Goal: Task Accomplishment & Management: Manage account settings

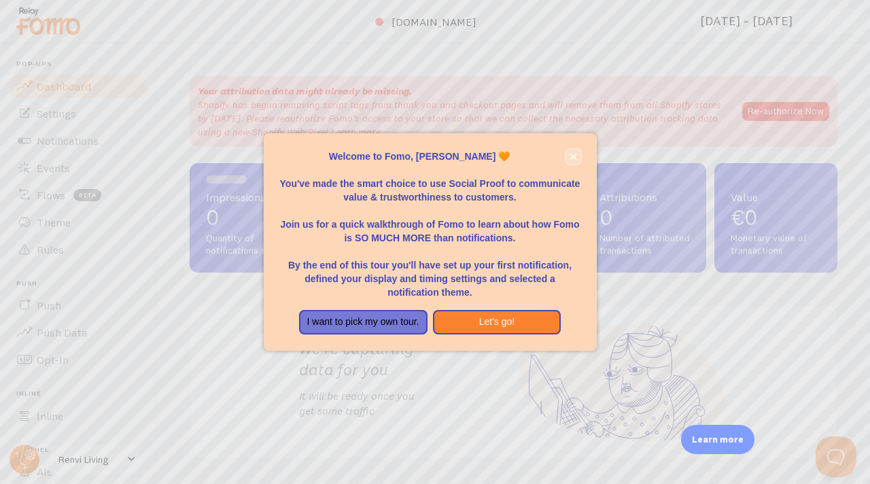
click at [572, 161] on button "close," at bounding box center [573, 156] width 14 height 14
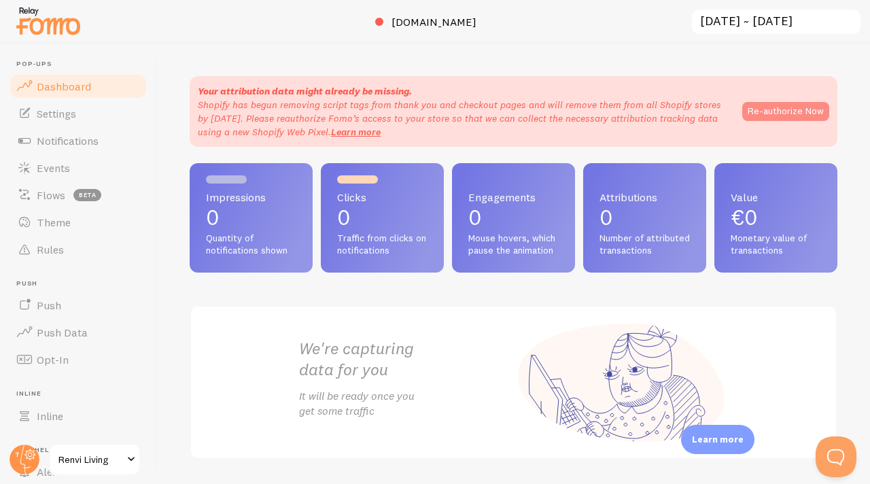
click at [799, 115] on button "Re-authorize Now" at bounding box center [785, 111] width 87 height 19
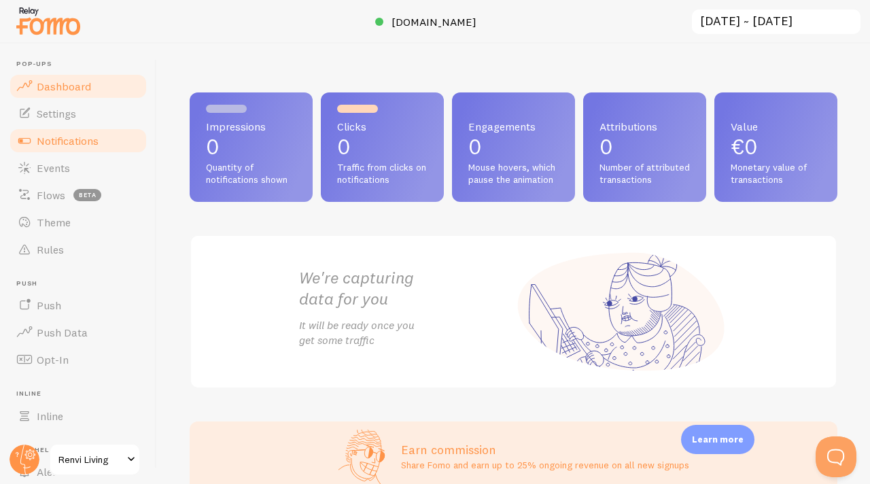
click at [63, 143] on span "Notifications" at bounding box center [68, 141] width 62 height 14
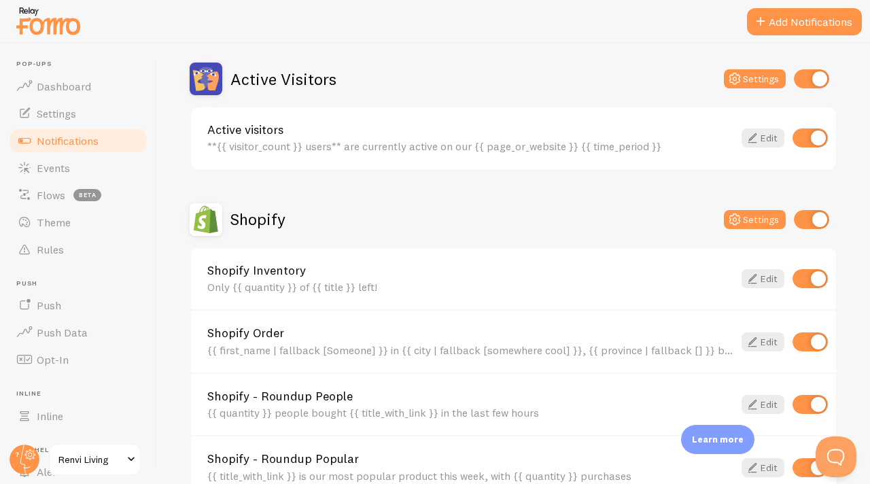
scroll to position [338, 0]
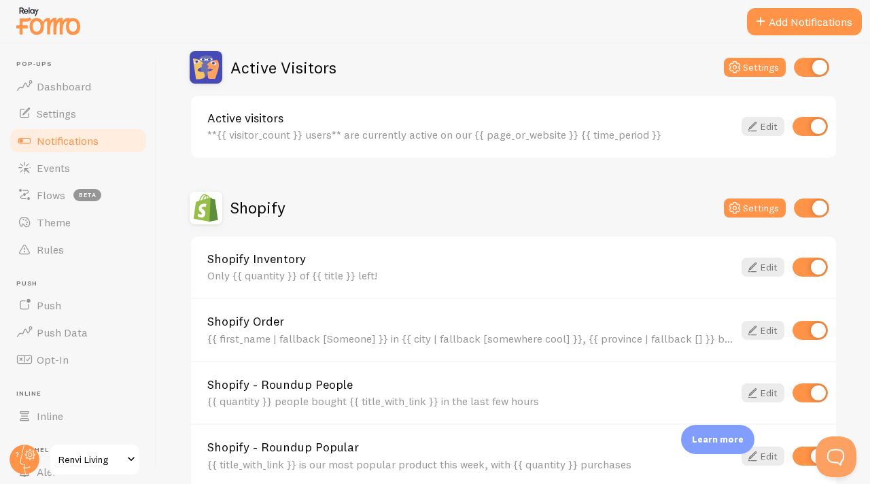
click at [804, 129] on input "checkbox" at bounding box center [809, 126] width 35 height 19
checkbox input "false"
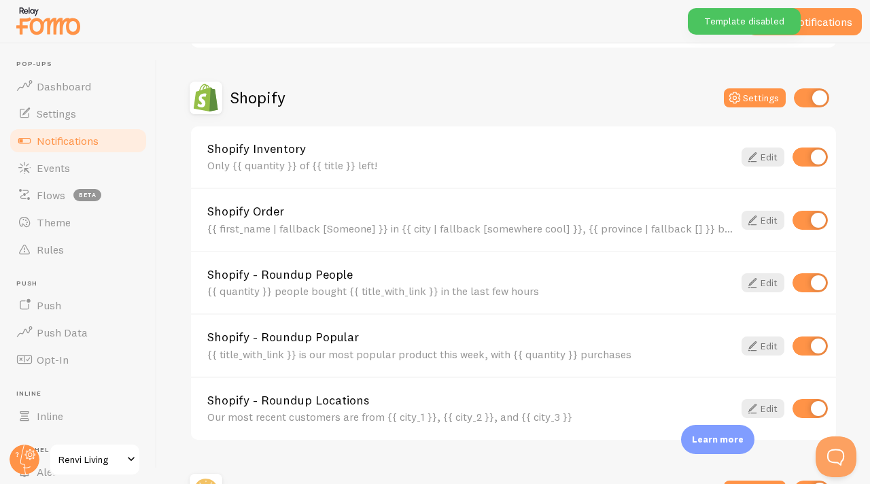
scroll to position [450, 0]
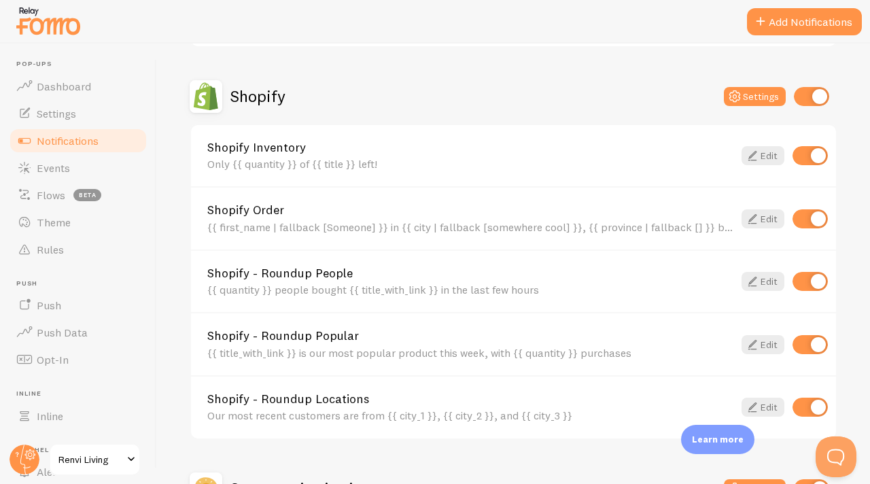
click at [806, 407] on input "checkbox" at bounding box center [809, 406] width 35 height 19
checkbox input "false"
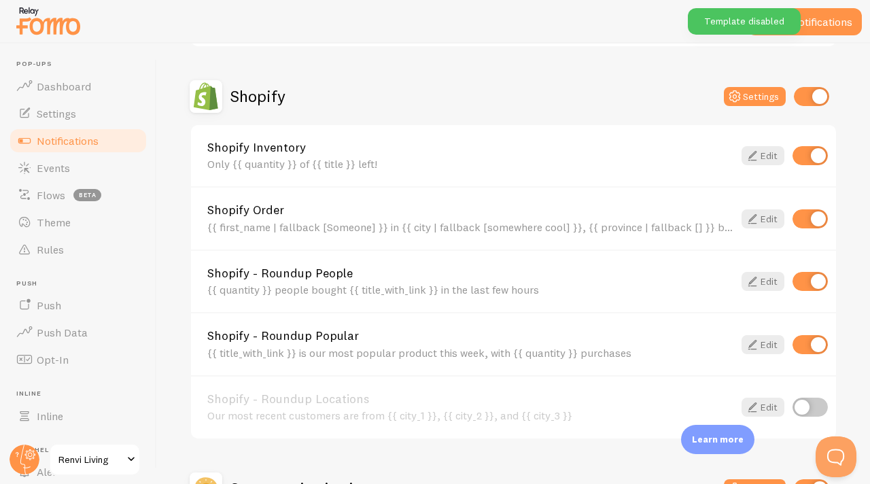
click at [808, 347] on input "checkbox" at bounding box center [809, 344] width 35 height 19
checkbox input "false"
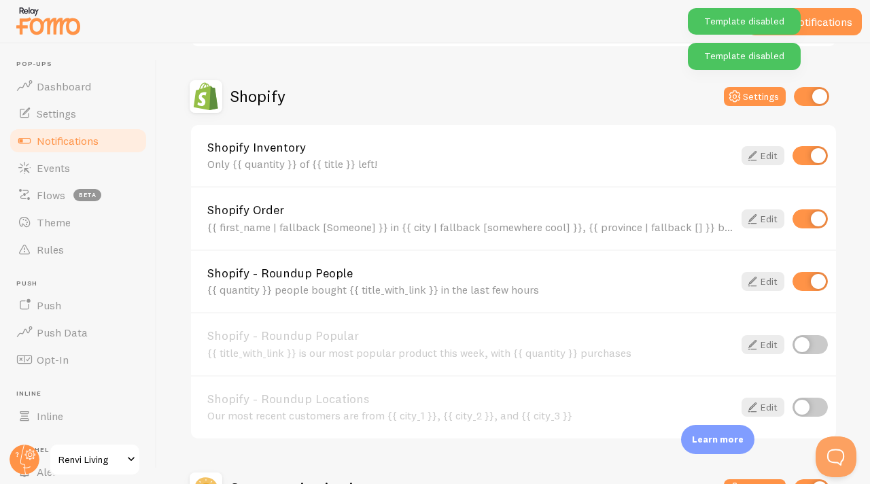
click at [806, 287] on input "checkbox" at bounding box center [809, 281] width 35 height 19
checkbox input "false"
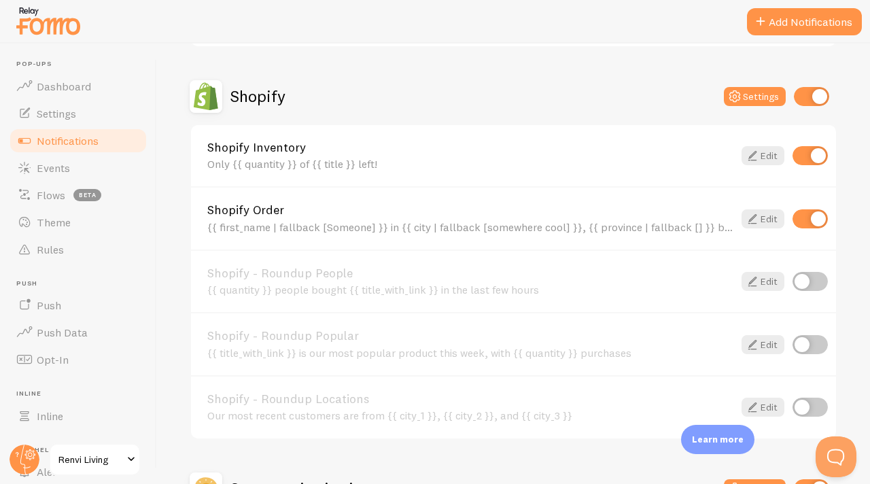
click at [809, 158] on input "checkbox" at bounding box center [809, 155] width 35 height 19
checkbox input "false"
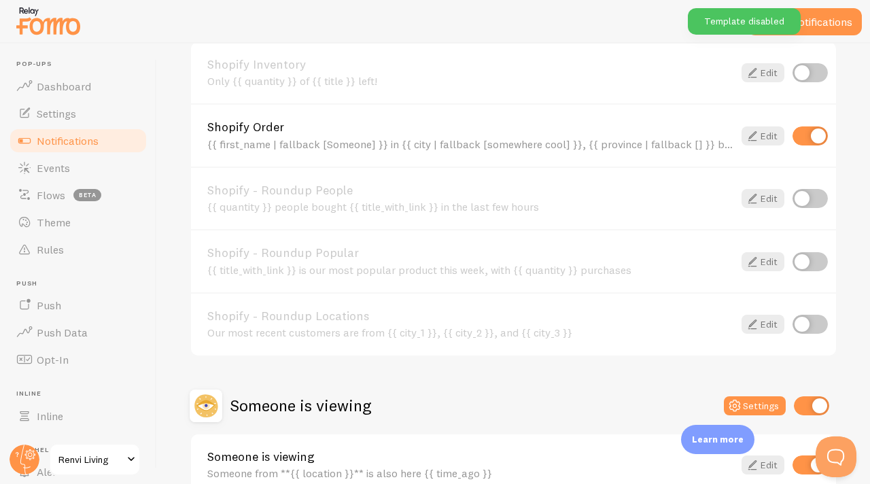
scroll to position [611, 0]
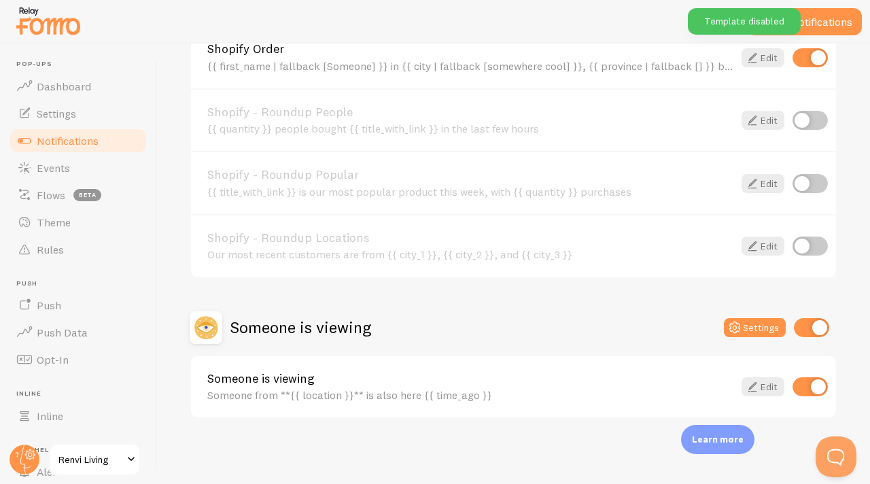
click at [805, 389] on input "checkbox" at bounding box center [809, 386] width 35 height 19
checkbox input "false"
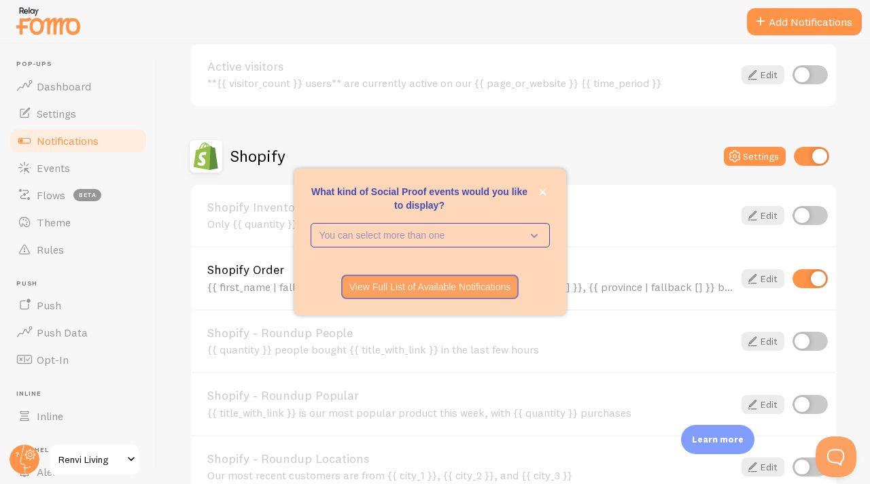
scroll to position [399, 0]
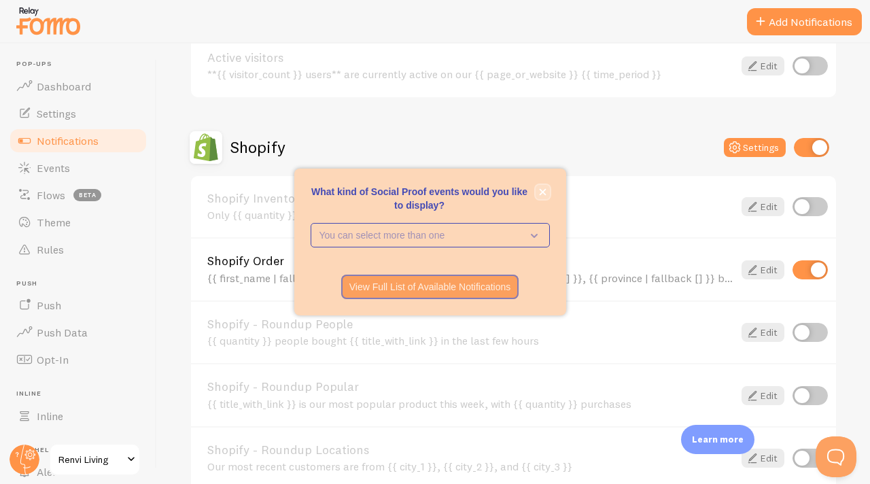
click at [536, 195] on button "close," at bounding box center [542, 192] width 14 height 14
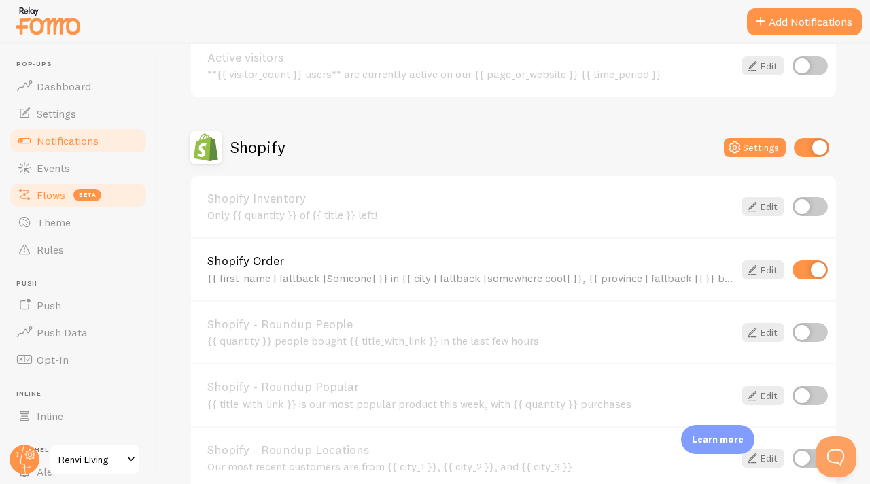
click at [73, 192] on span "beta" at bounding box center [87, 195] width 28 height 12
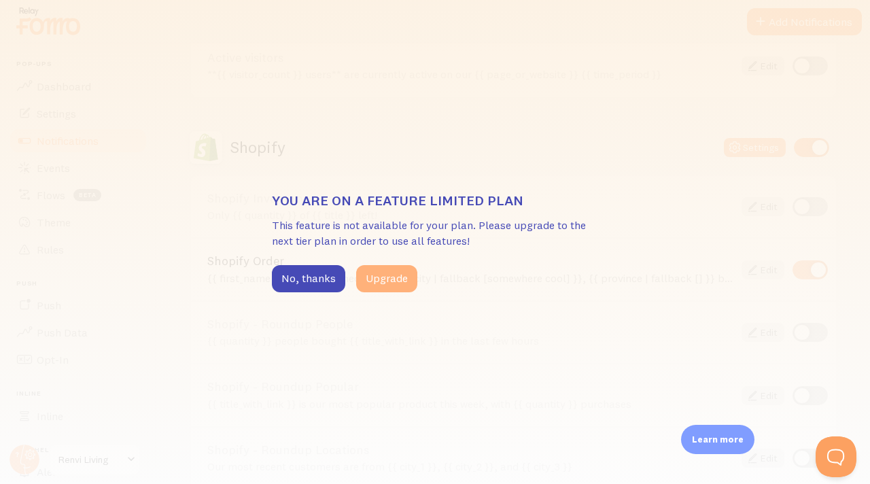
click at [381, 285] on button "Upgrade" at bounding box center [386, 278] width 61 height 27
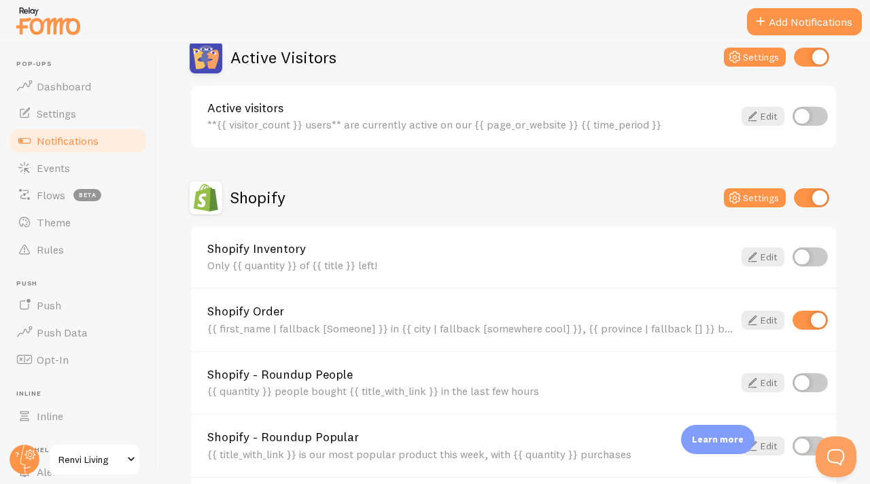
scroll to position [358, 0]
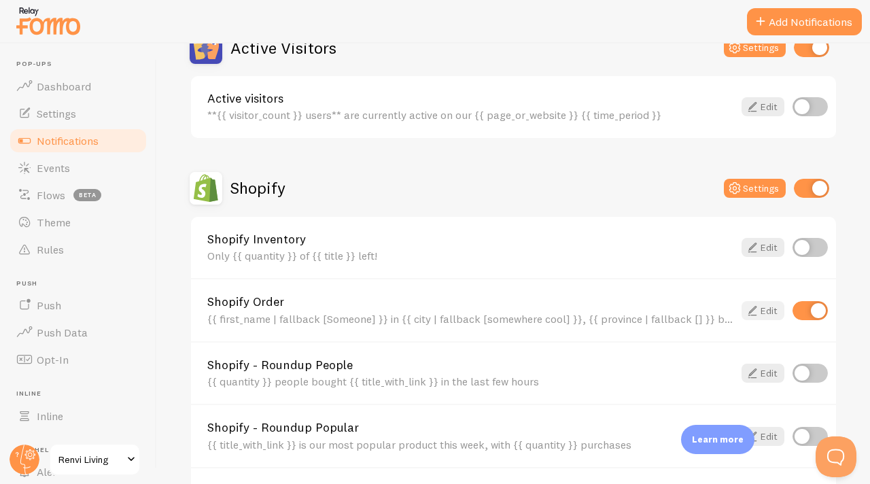
click at [762, 313] on link "Edit" at bounding box center [762, 310] width 43 height 19
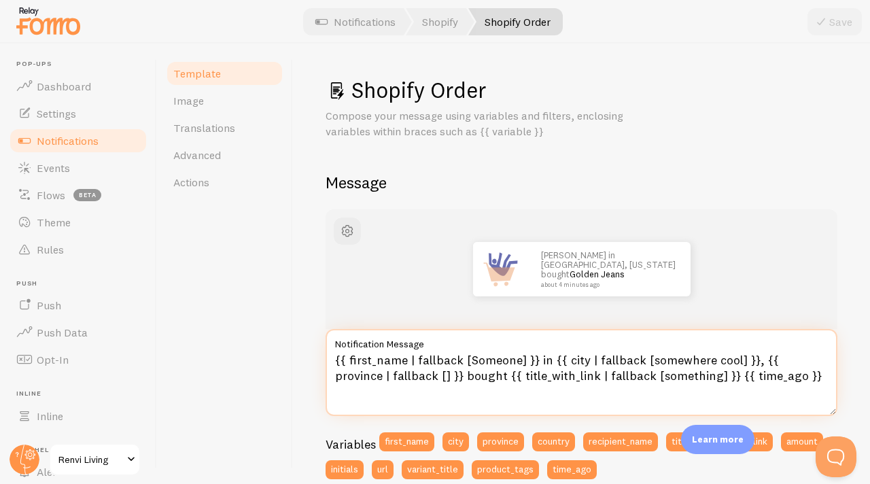
drag, startPoint x: 766, startPoint y: 384, endPoint x: 274, endPoint y: 349, distance: 492.4
click at [274, 349] on div "Template Image Translations Advanced Actions Shopify Order Compose your message…" at bounding box center [513, 263] width 713 height 440
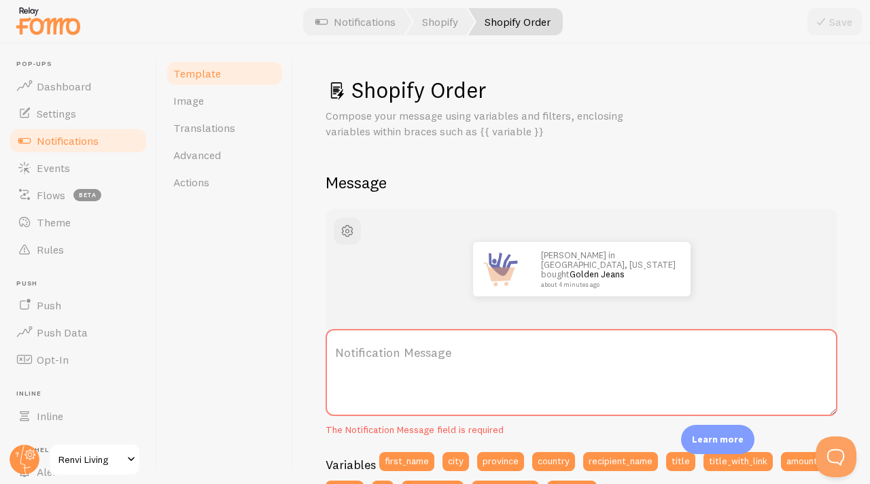
click at [476, 358] on label "Notification Message" at bounding box center [581, 353] width 512 height 48
click at [476, 358] on textarea "Notification Message" at bounding box center [581, 372] width 512 height 87
click at [457, 347] on label "Notification Message" at bounding box center [581, 353] width 512 height 48
click at [457, 347] on textarea "Notification Message" at bounding box center [581, 372] width 512 height 87
paste textarea "Someone just made a purchase — join the movement!"
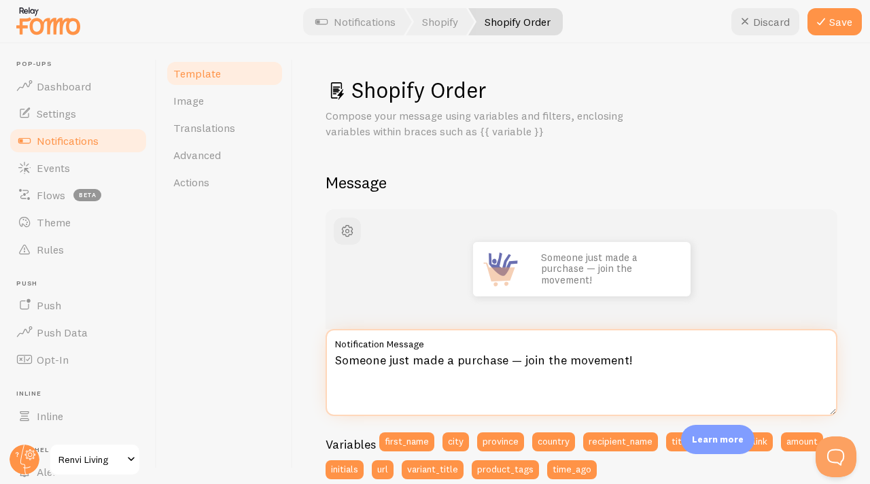
click at [336, 359] on textarea "Someone just made a purchase — join the movement!" at bounding box center [581, 372] width 512 height 87
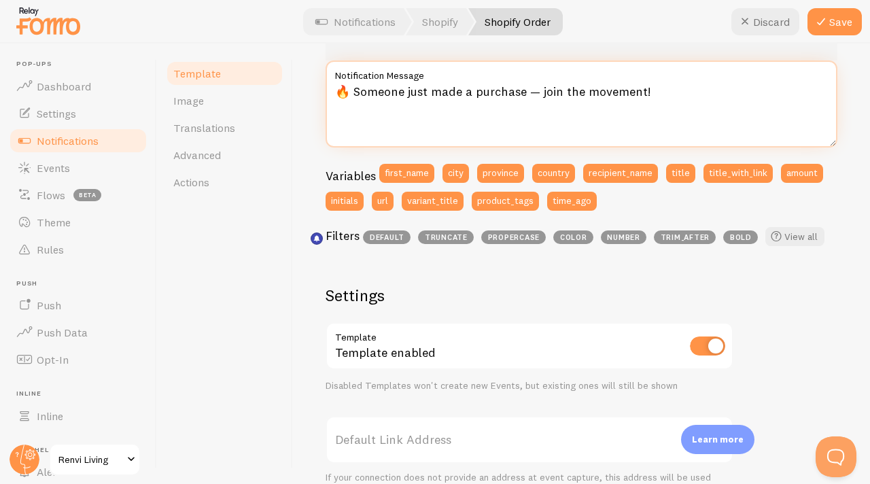
scroll to position [289, 0]
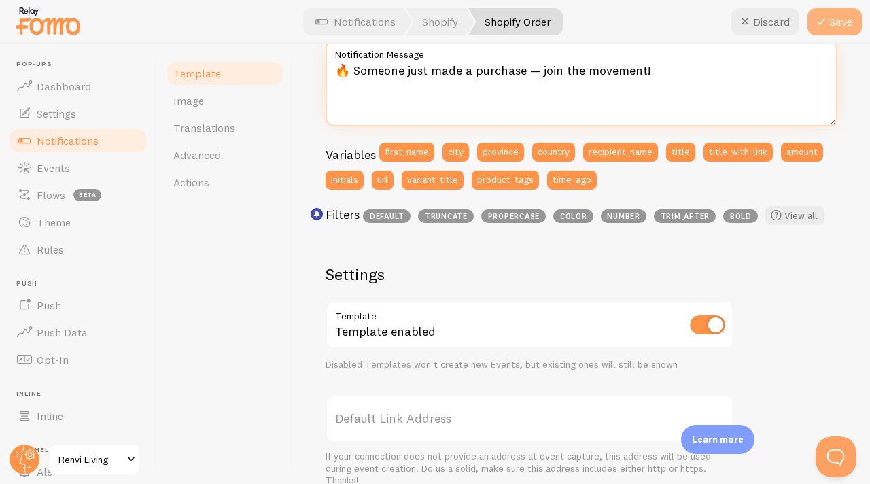
type textarea "🔥 Someone just made a purchase — join the movement!"
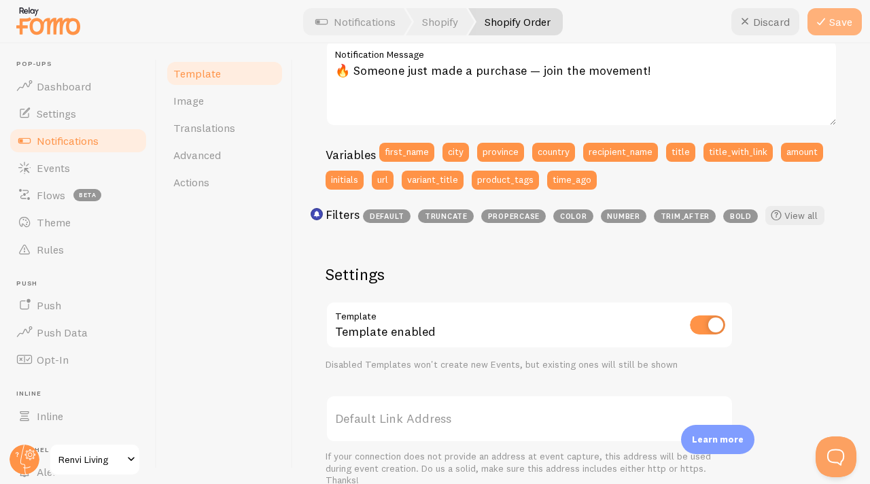
click at [835, 27] on button "Save" at bounding box center [834, 21] width 54 height 27
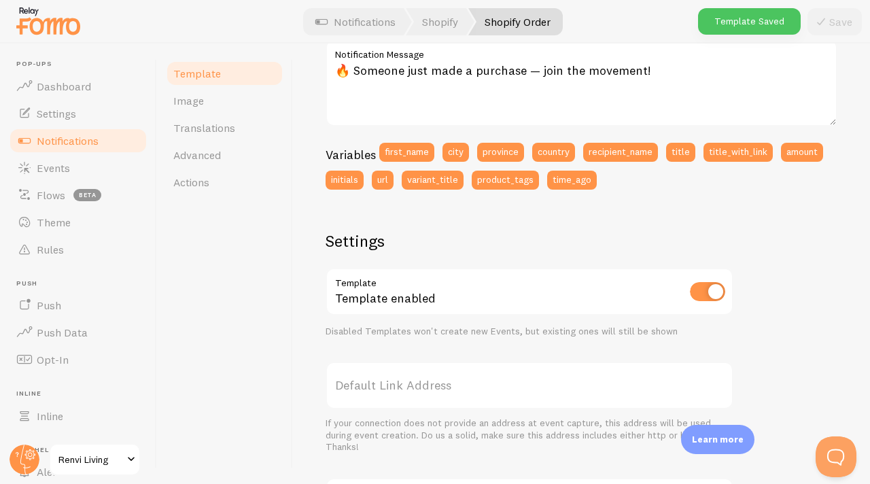
click at [386, 376] on label "Default Link Address" at bounding box center [529, 385] width 408 height 48
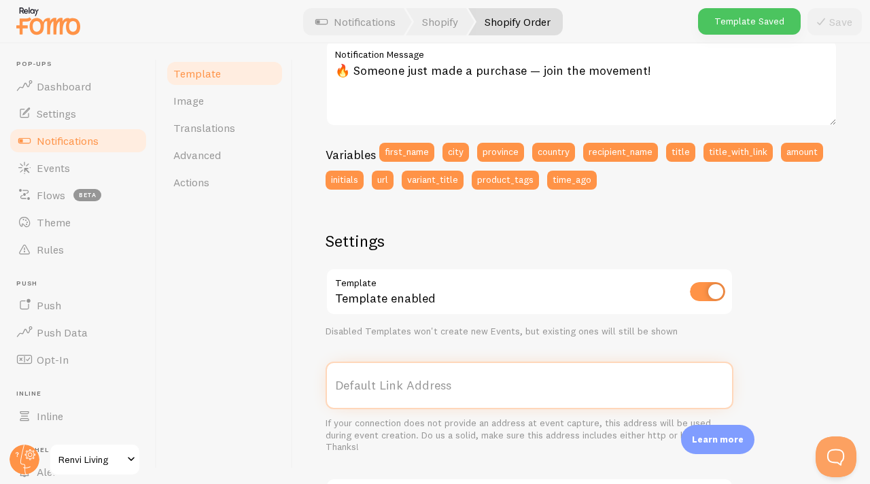
click at [386, 376] on input "Default Link Address" at bounding box center [529, 385] width 408 height 48
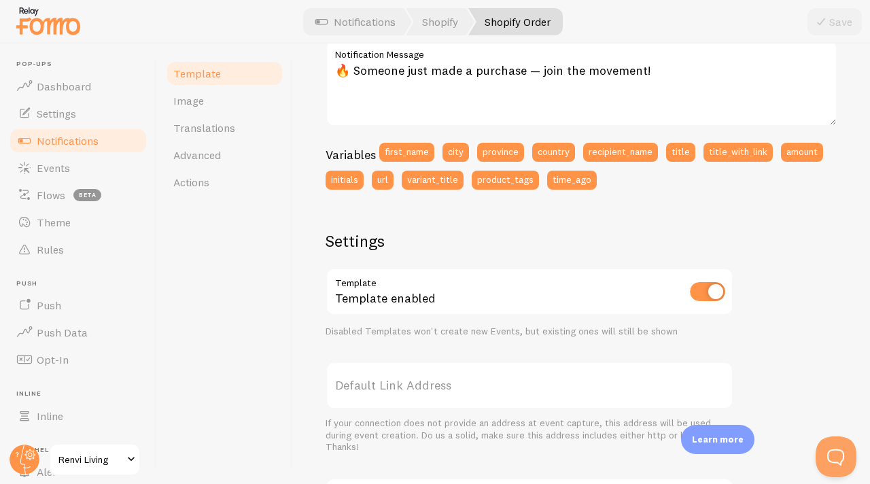
click at [459, 384] on label "Default Link Address" at bounding box center [529, 385] width 408 height 48
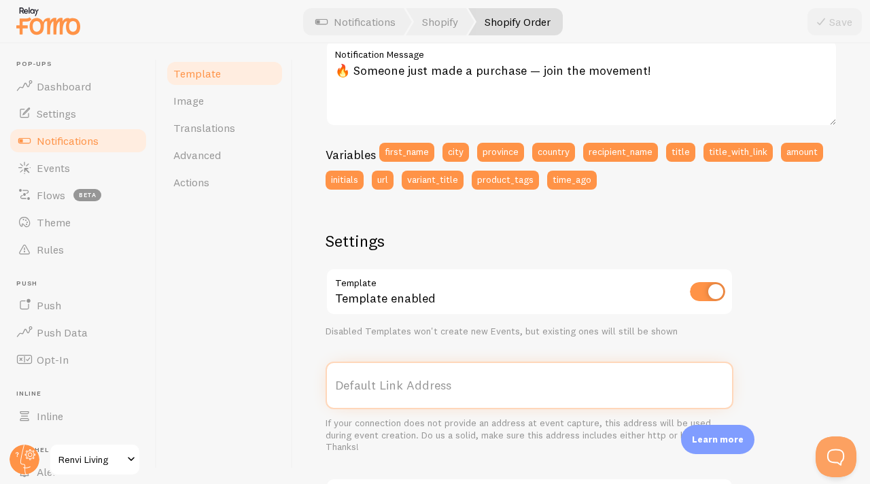
click at [459, 384] on input "Default Link Address" at bounding box center [529, 385] width 408 height 48
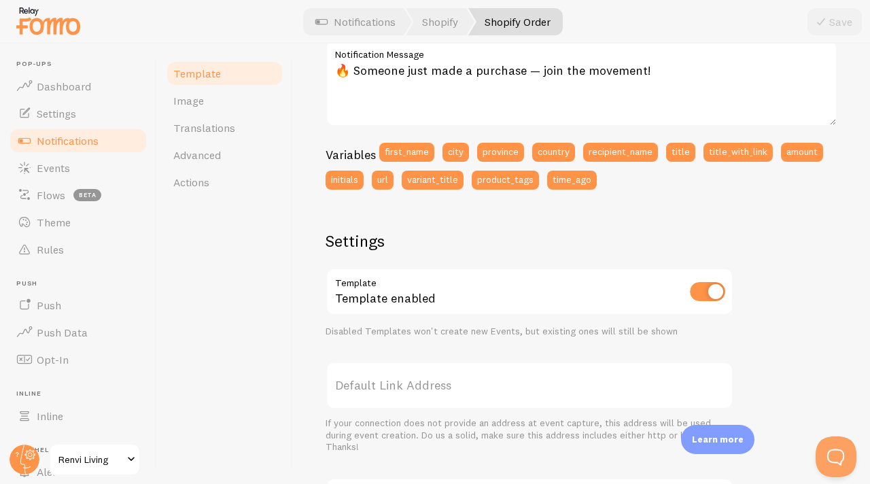
click at [474, 386] on label "Default Link Address" at bounding box center [529, 385] width 408 height 48
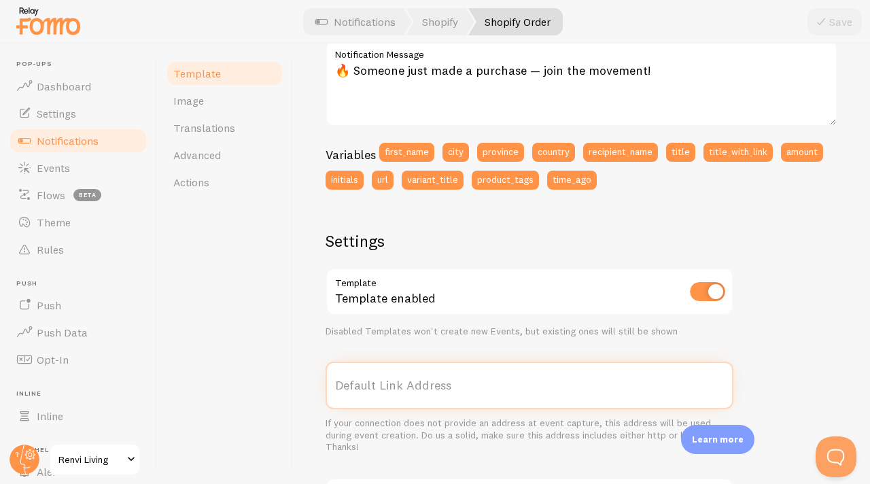
click at [474, 386] on input "Default Link Address" at bounding box center [529, 385] width 408 height 48
paste input "https://renvi-living.com/"
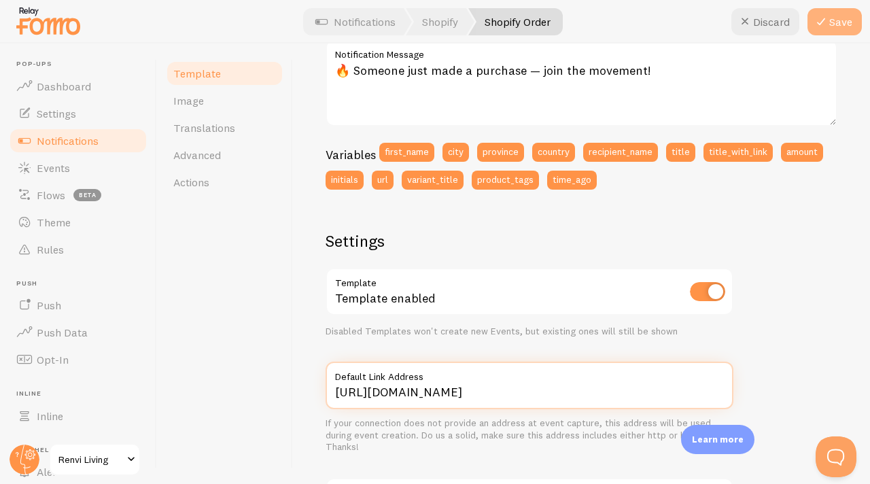
type input "https://renvi-living.com/"
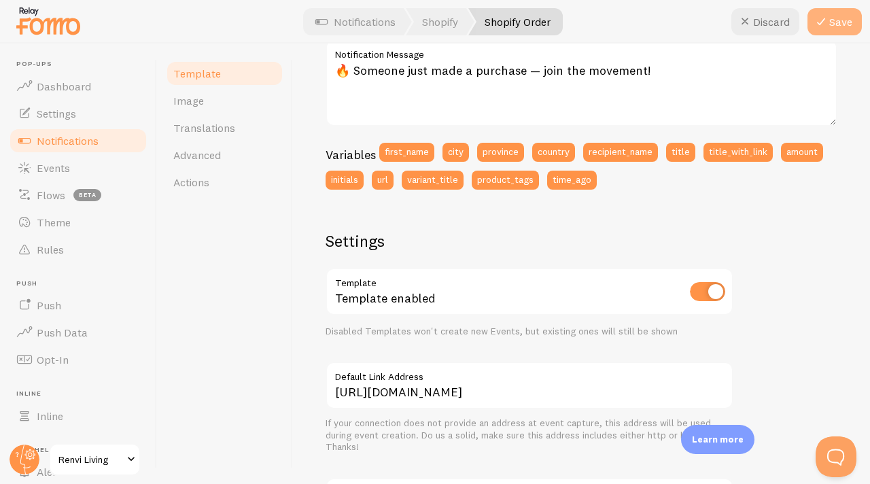
click at [840, 24] on button "Save" at bounding box center [834, 21] width 54 height 27
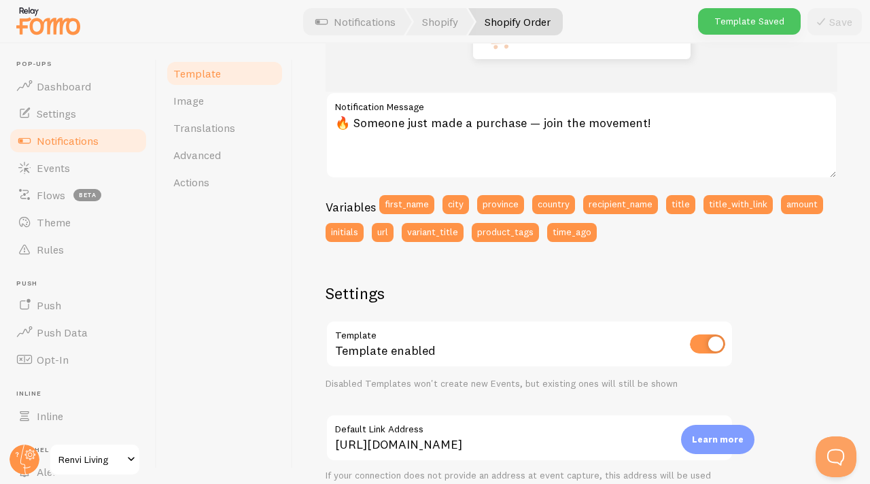
scroll to position [0, 0]
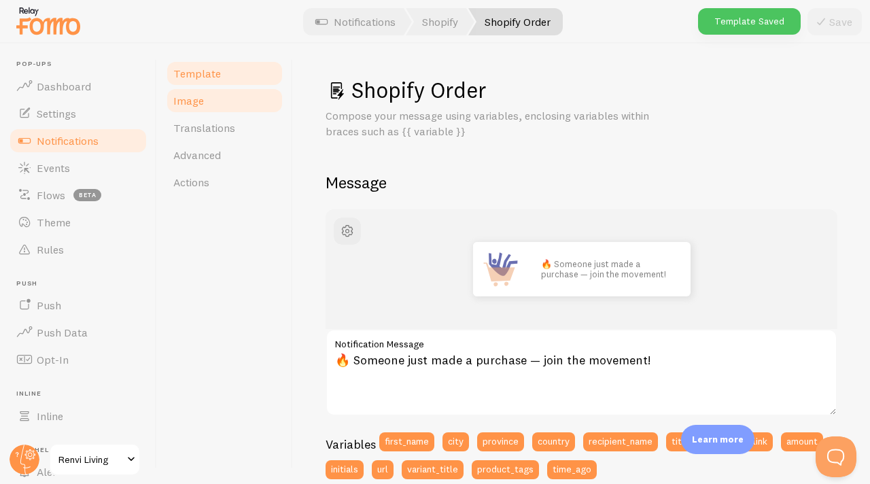
click at [202, 98] on span "Image" at bounding box center [188, 101] width 31 height 14
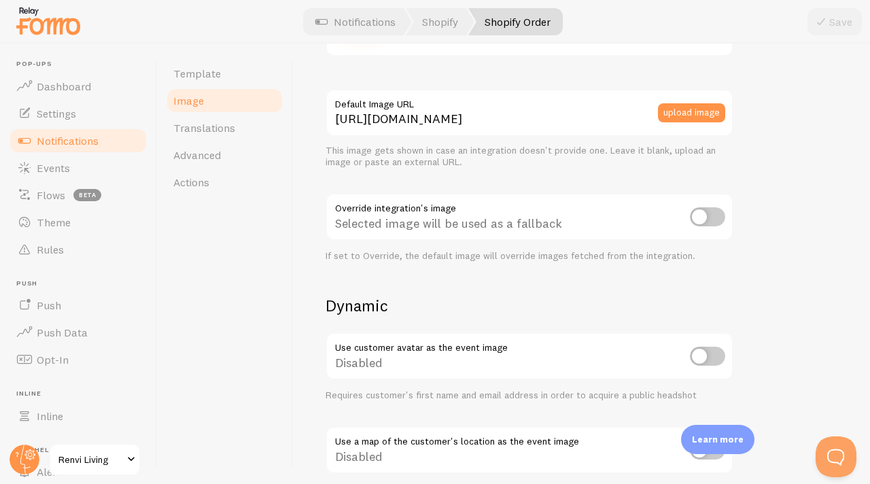
scroll to position [375, 0]
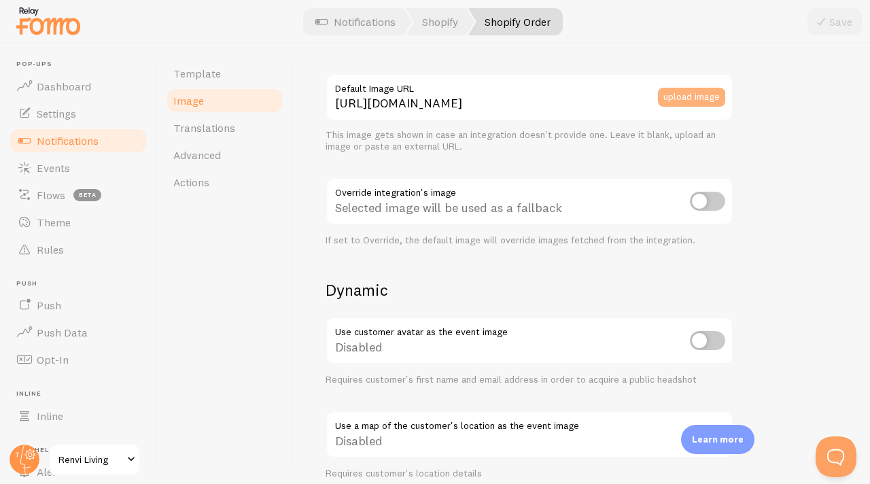
click at [671, 100] on button "upload image" at bounding box center [691, 97] width 67 height 19
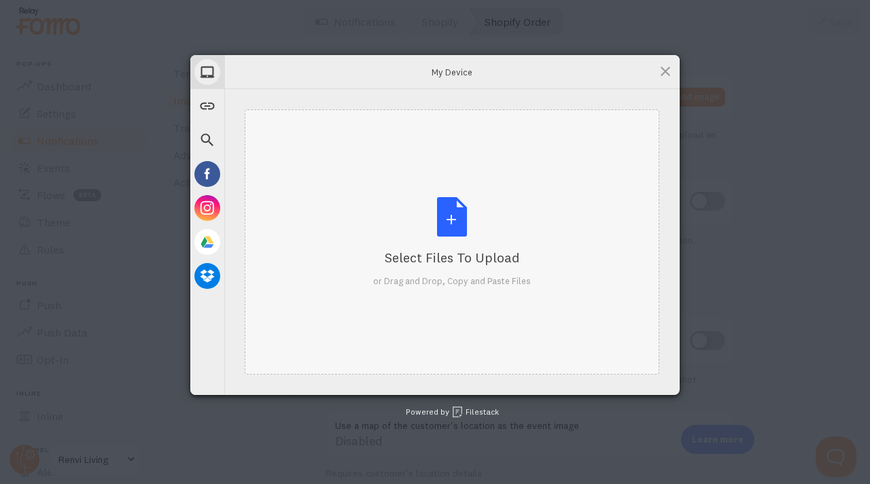
click at [457, 219] on div "Select Files to Upload or Drag and Drop, Copy and Paste Files" at bounding box center [452, 242] width 158 height 90
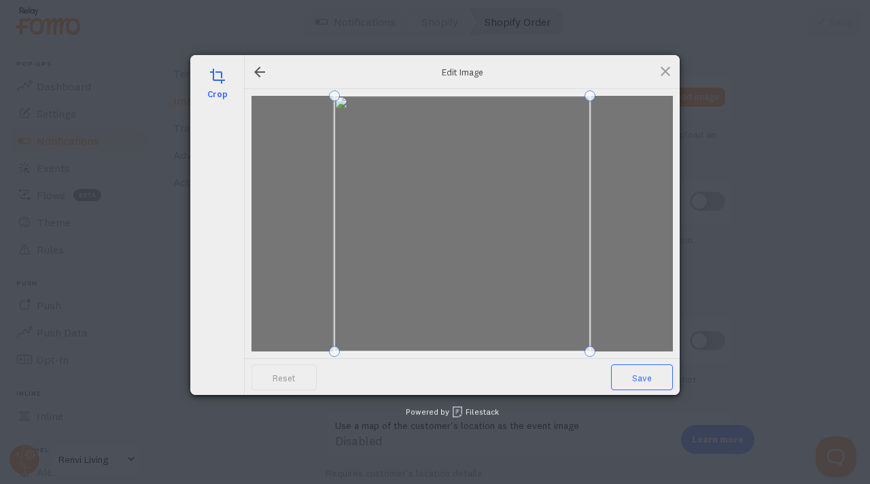
click at [635, 378] on span "Save" at bounding box center [642, 377] width 62 height 26
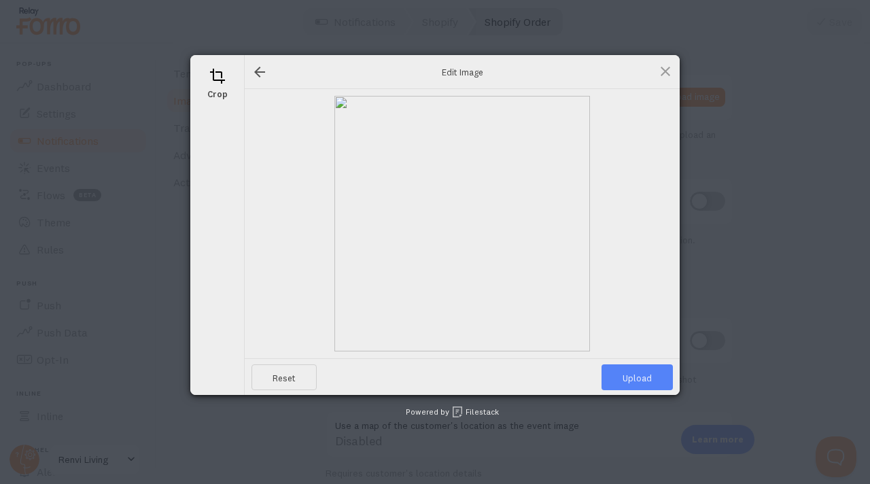
click at [635, 378] on span "Upload" at bounding box center [636, 377] width 71 height 26
type input "https://process.filestackapi.com/ApqhzE1ldTzuKSj33adqez/resize=width:170,height…"
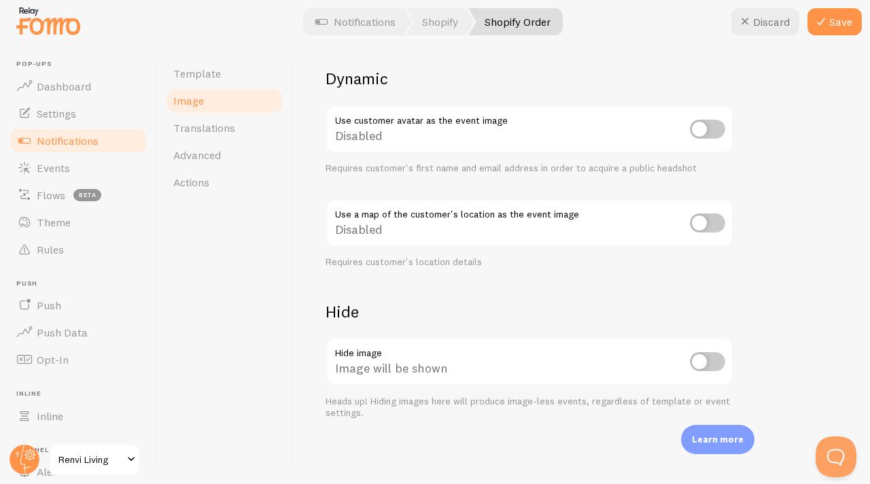
scroll to position [587, 0]
click at [839, 31] on button "Save" at bounding box center [834, 21] width 54 height 27
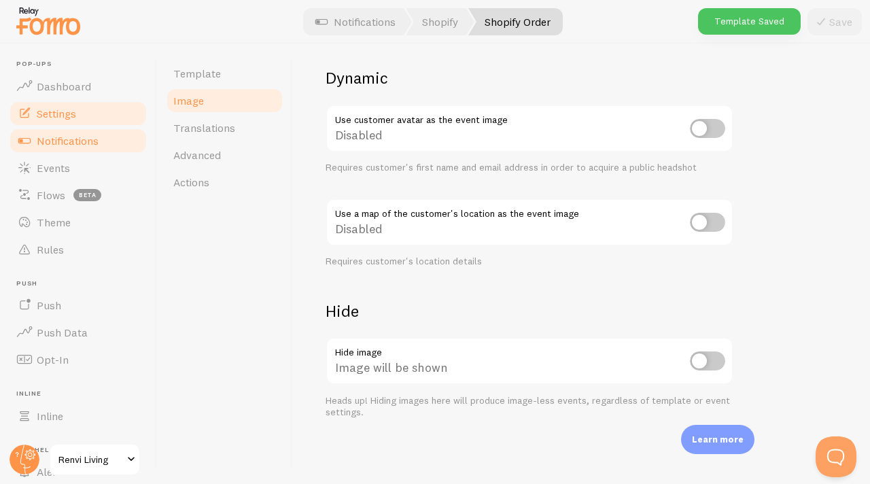
click at [64, 113] on span "Settings" at bounding box center [56, 114] width 39 height 14
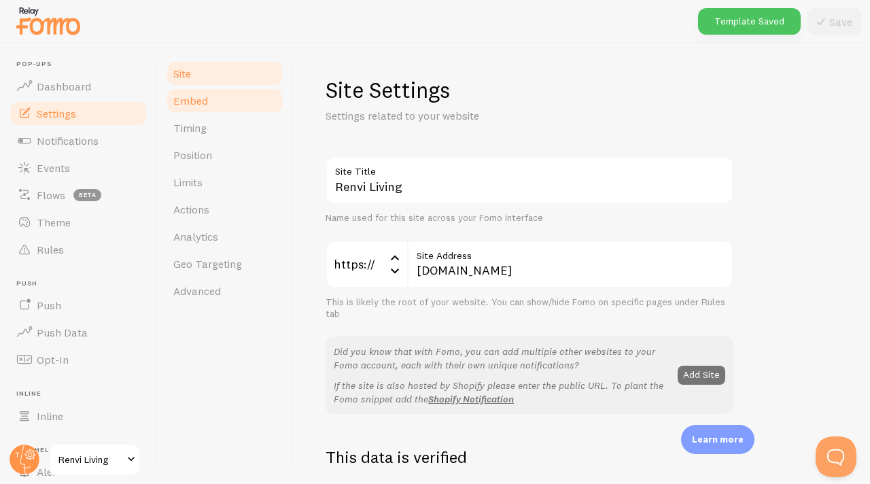
click at [189, 103] on span "Embed" at bounding box center [190, 101] width 35 height 14
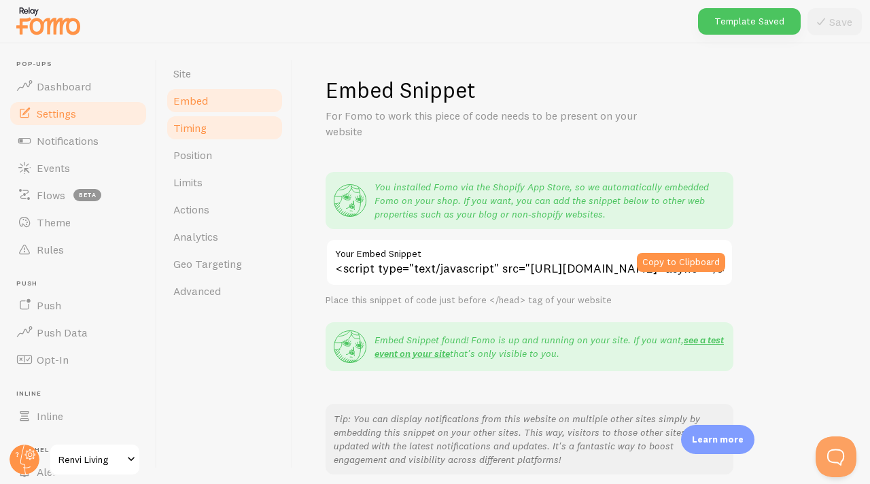
click at [196, 126] on span "Timing" at bounding box center [189, 128] width 33 height 14
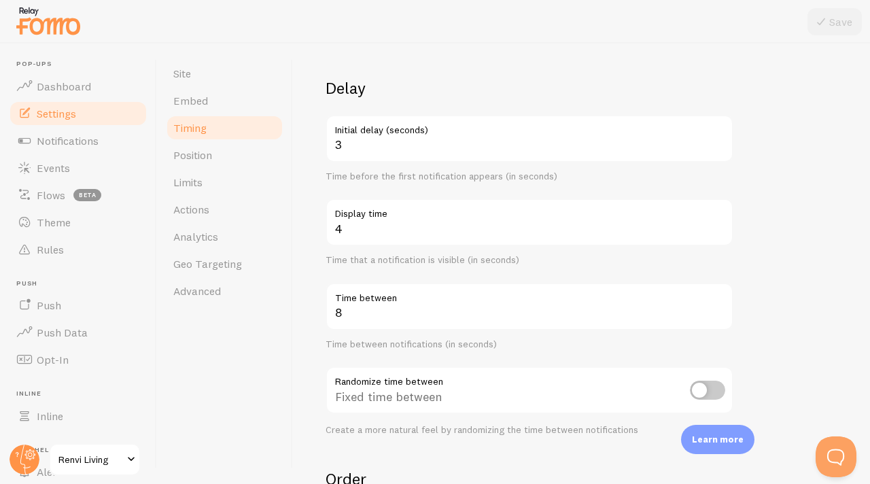
scroll to position [91, 0]
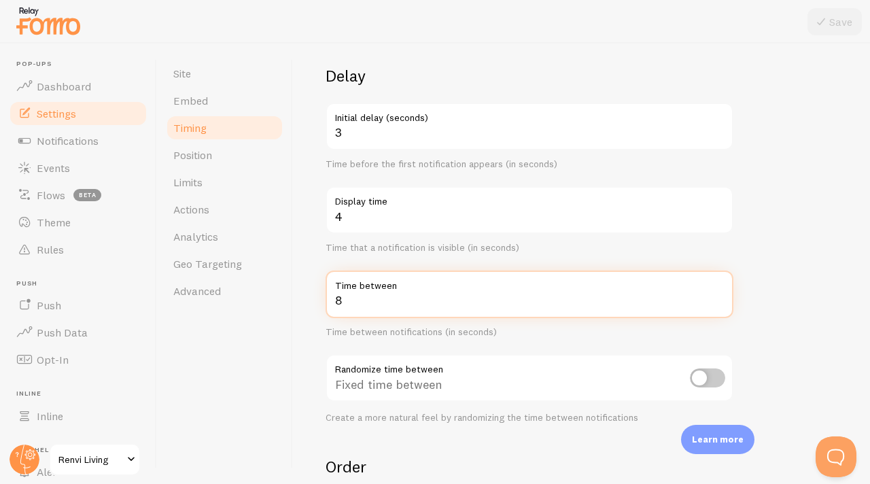
click at [346, 300] on input "8" at bounding box center [529, 294] width 408 height 48
type input "6"
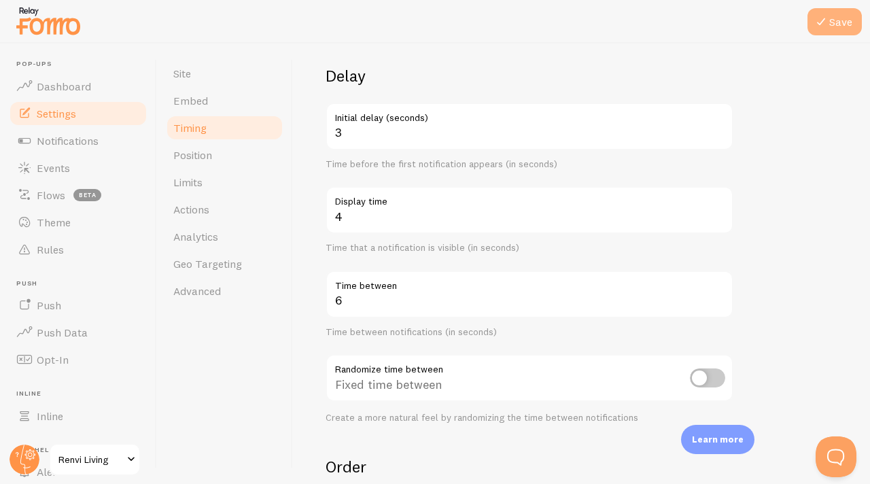
click at [835, 20] on button "Save" at bounding box center [834, 21] width 54 height 27
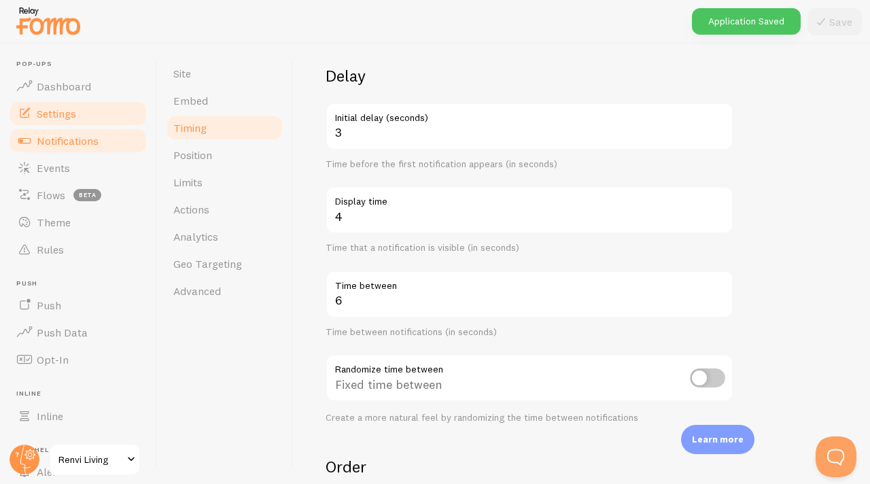
click at [59, 143] on span "Notifications" at bounding box center [68, 141] width 62 height 14
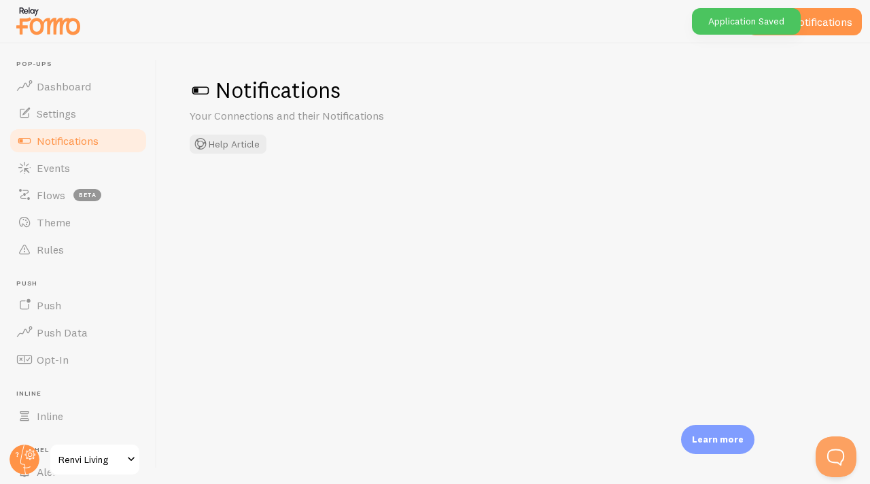
checkbox input "false"
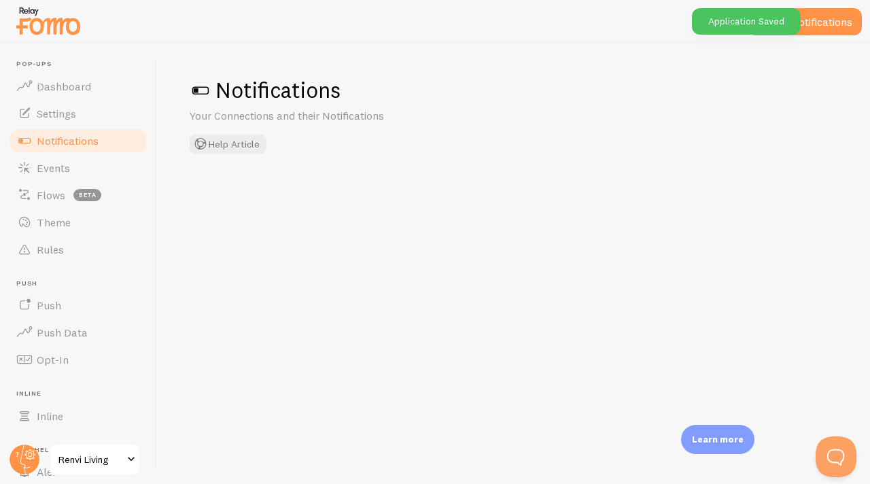
checkbox input "false"
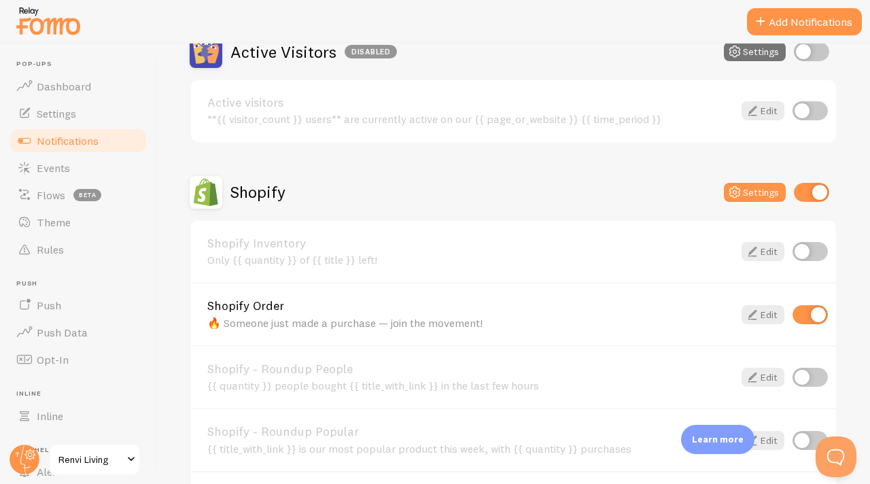
scroll to position [362, 0]
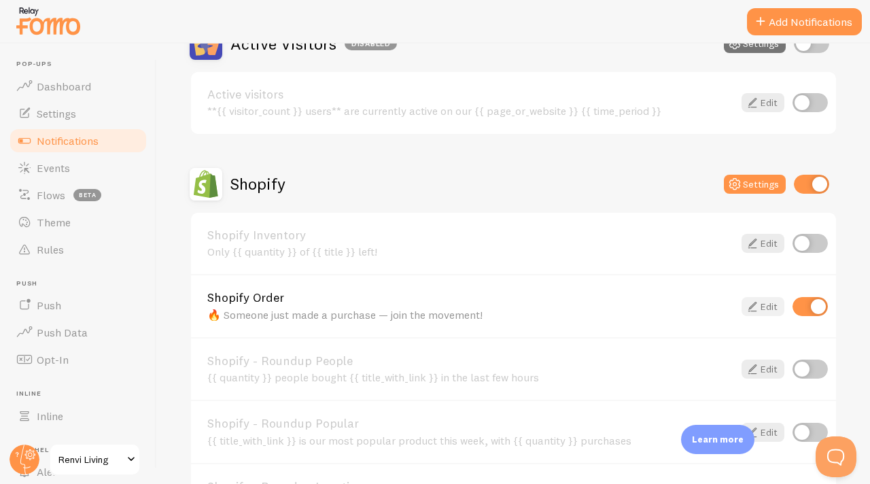
click at [751, 299] on icon at bounding box center [752, 306] width 16 height 16
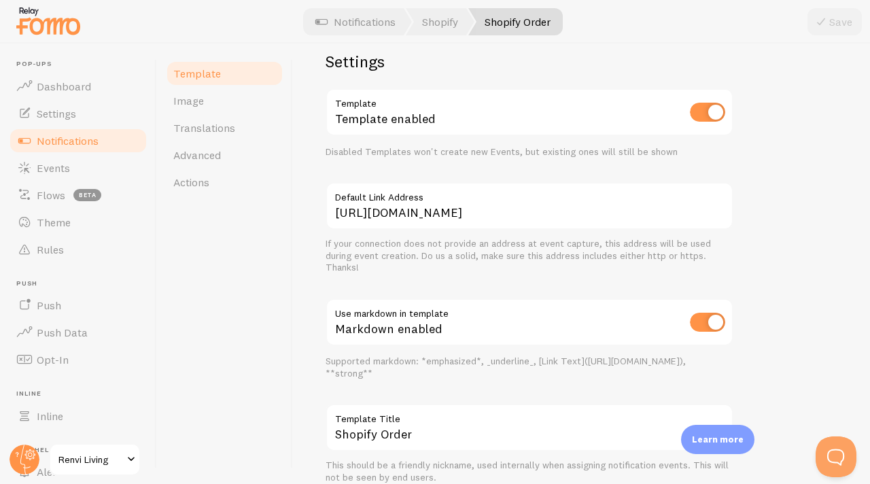
scroll to position [558, 0]
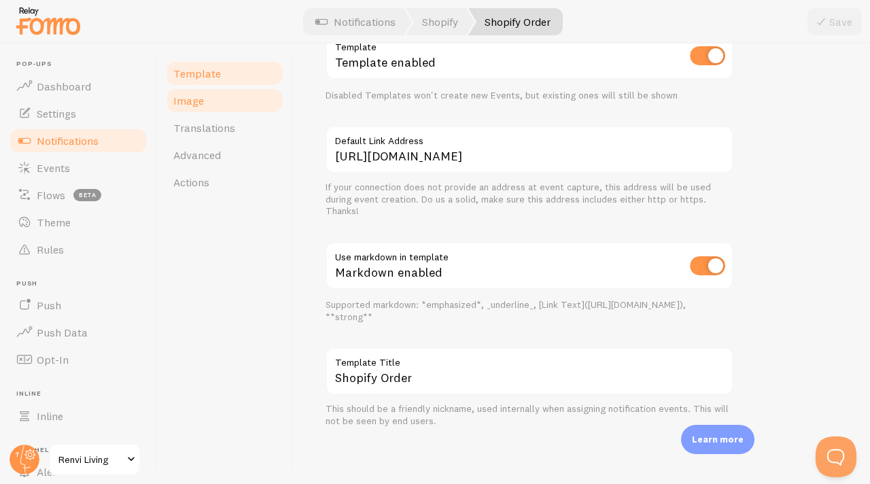
click at [186, 95] on span "Image" at bounding box center [188, 101] width 31 height 14
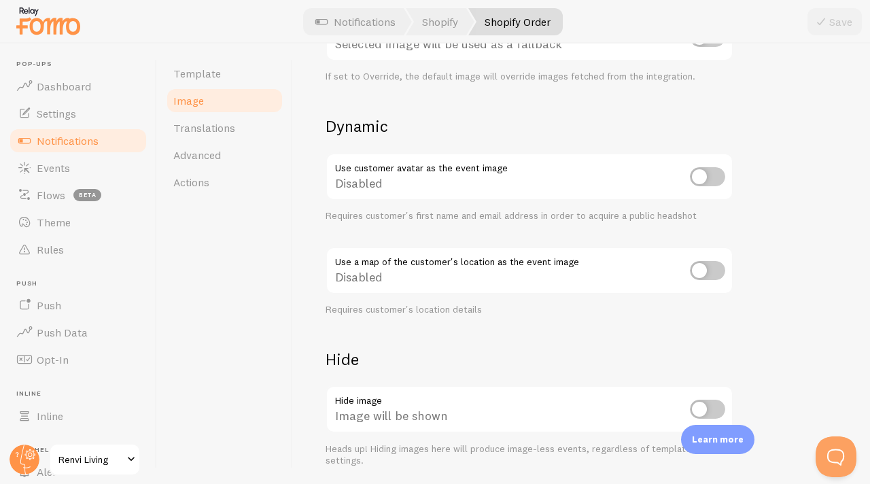
scroll to position [553, 0]
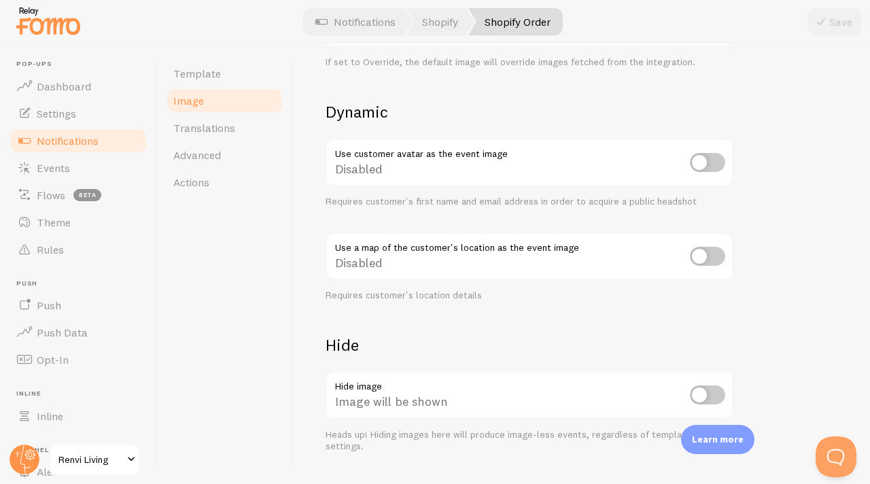
click at [706, 395] on input "checkbox" at bounding box center [707, 394] width 35 height 19
checkbox input "true"
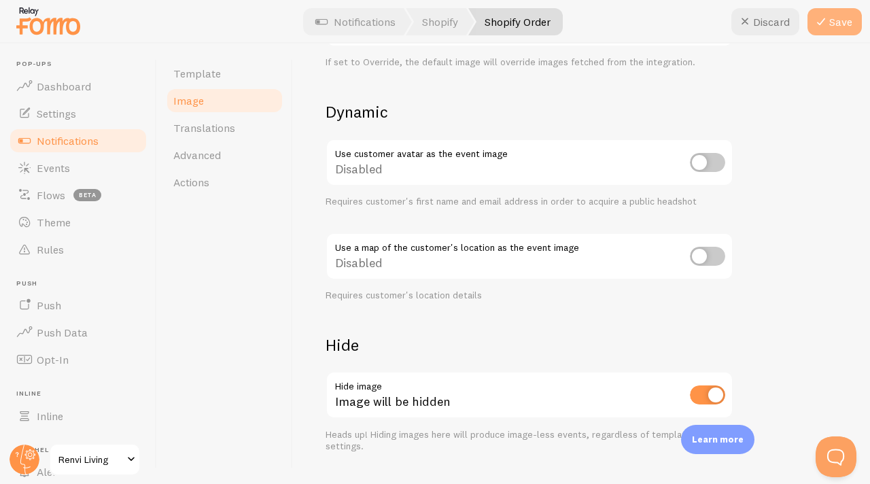
click at [822, 29] on icon at bounding box center [821, 22] width 16 height 16
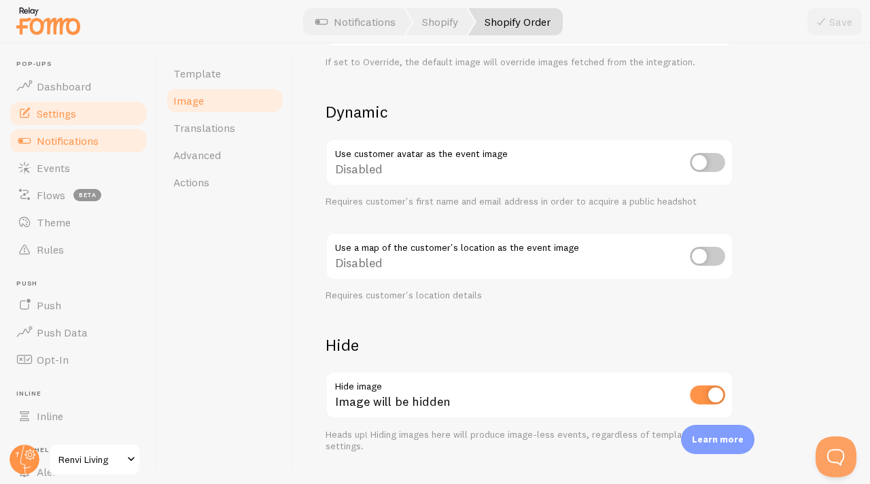
click at [55, 121] on link "Settings" at bounding box center [78, 113] width 140 height 27
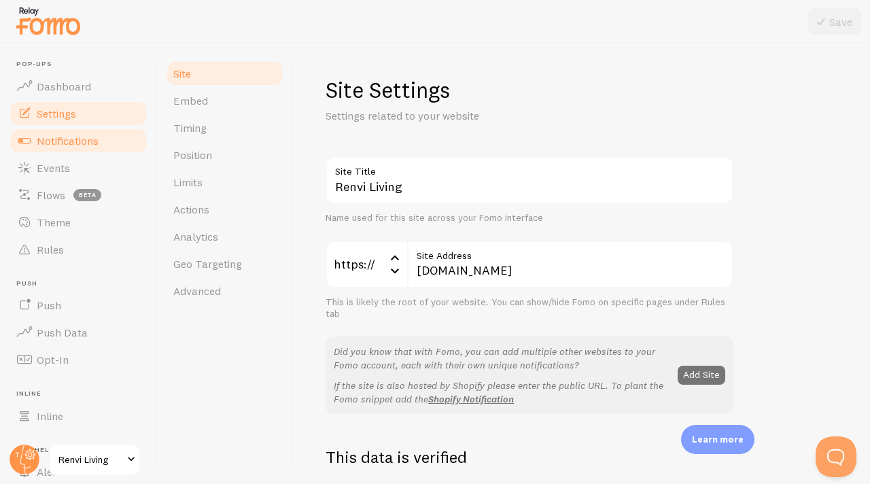
click at [63, 145] on span "Notifications" at bounding box center [68, 141] width 62 height 14
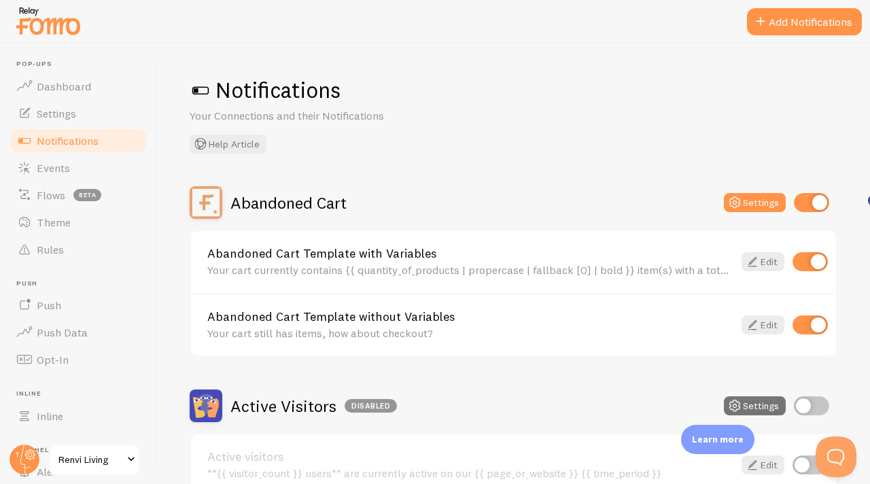
click at [814, 325] on input "checkbox" at bounding box center [809, 324] width 35 height 19
checkbox input "false"
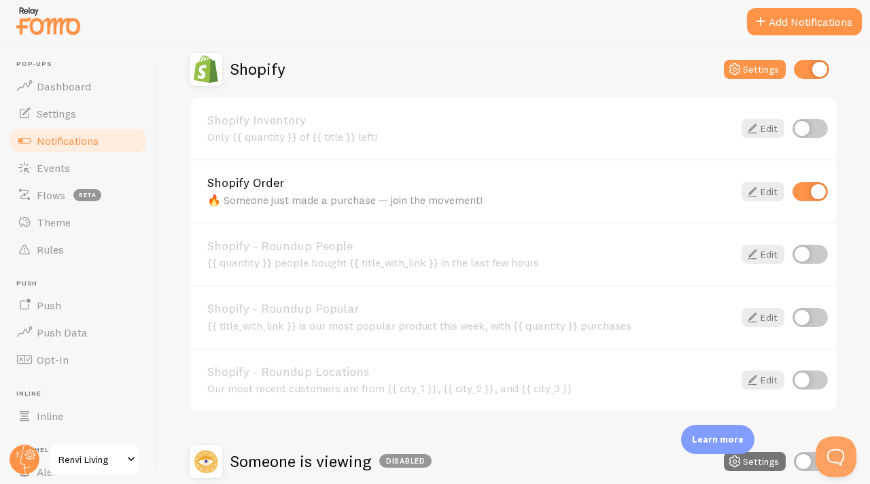
scroll to position [478, 0]
click at [69, 166] on span "Events" at bounding box center [53, 168] width 33 height 14
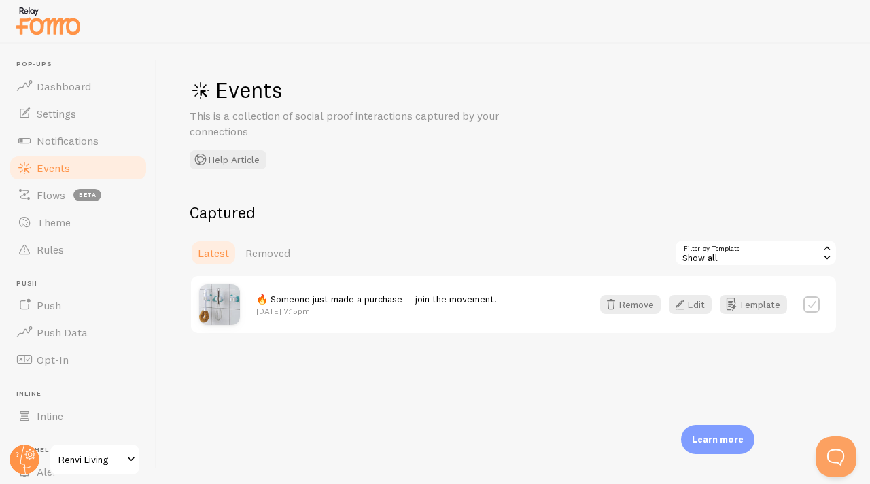
click at [219, 313] on img at bounding box center [219, 304] width 41 height 41
click at [814, 303] on label at bounding box center [811, 304] width 16 height 16
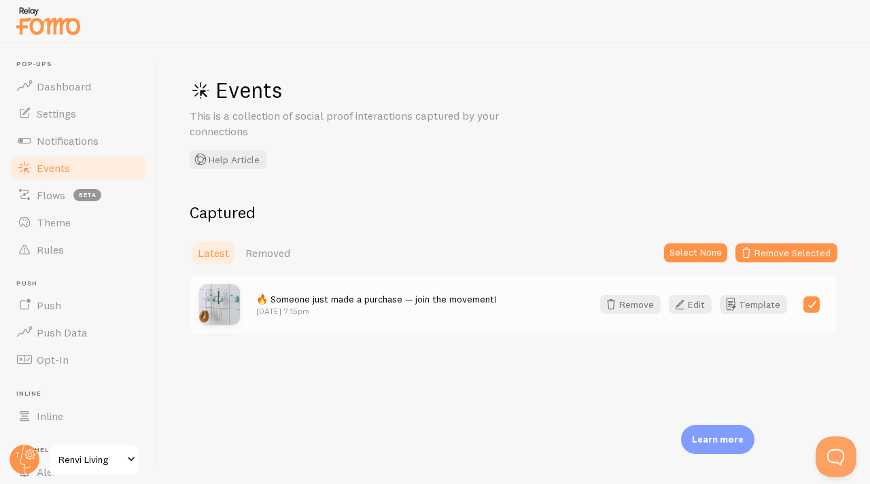
click at [814, 303] on label at bounding box center [811, 304] width 16 height 16
checkbox input "false"
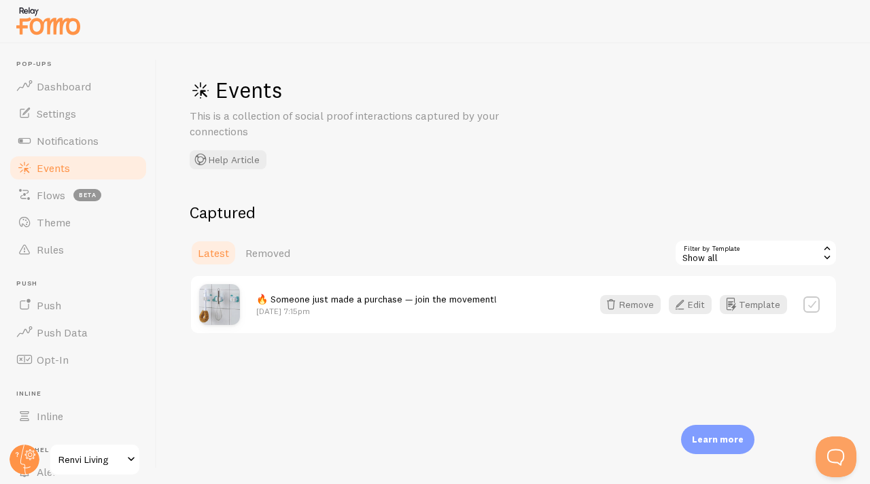
click at [170, 291] on div "Events This is a collection of social proof interactions captured by your conne…" at bounding box center [513, 263] width 713 height 440
click at [68, 145] on span "Notifications" at bounding box center [68, 141] width 62 height 14
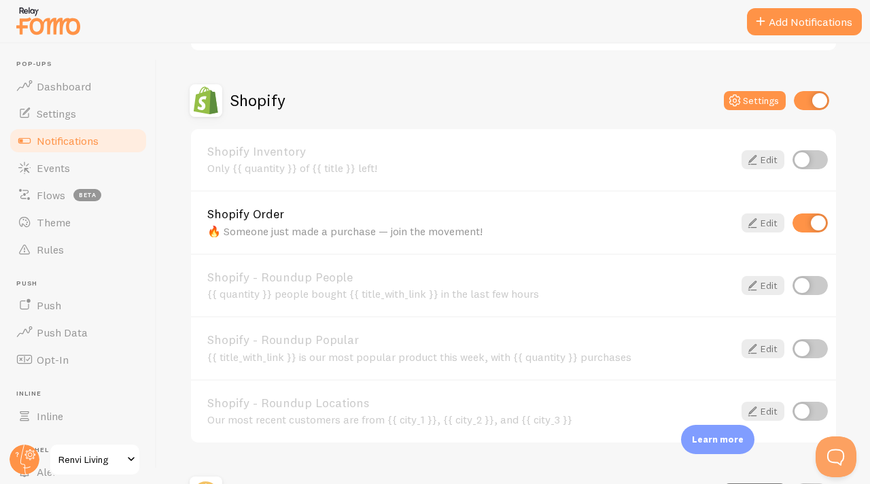
scroll to position [520, 0]
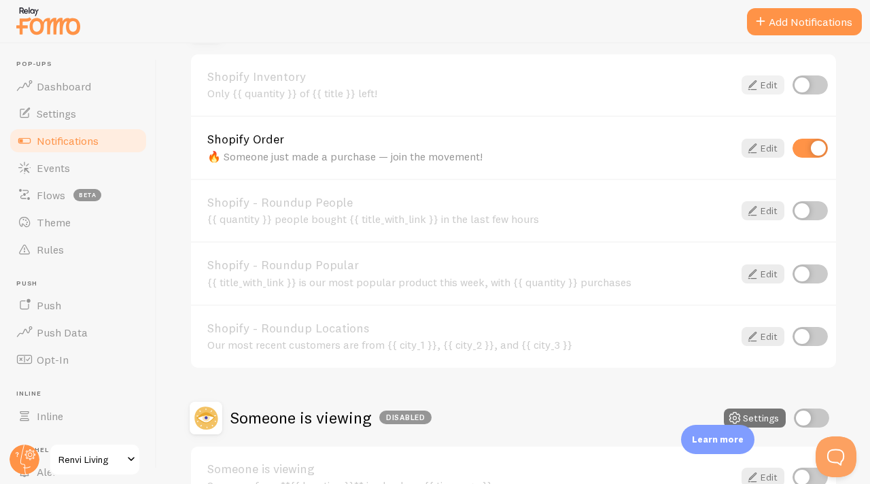
click at [753, 92] on icon at bounding box center [752, 85] width 16 height 16
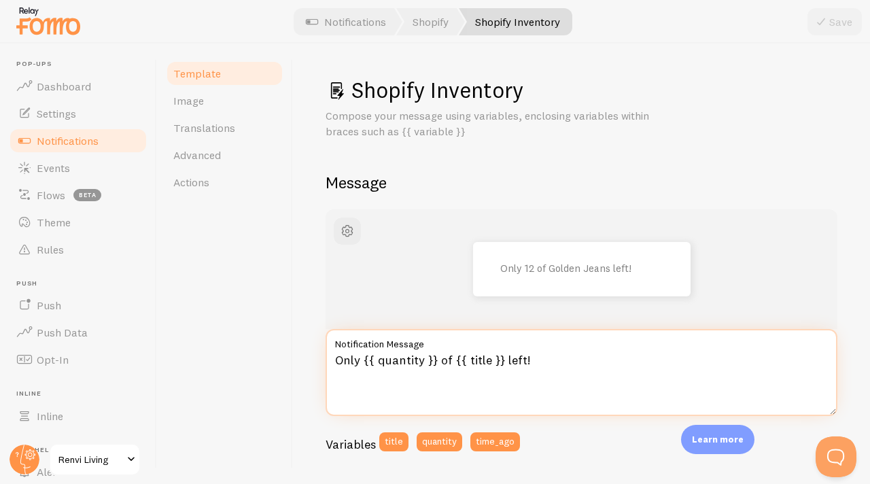
drag, startPoint x: 436, startPoint y: 362, endPoint x: 364, endPoint y: 361, distance: 72.0
click at [364, 361] on textarea "Only {{ quantity }} of {{ title }} left!" at bounding box center [581, 372] width 512 height 87
drag, startPoint x: 441, startPoint y: 361, endPoint x: 393, endPoint y: 361, distance: 48.2
click at [393, 361] on textarea "Only 14 of {{ title }} left!" at bounding box center [581, 372] width 512 height 87
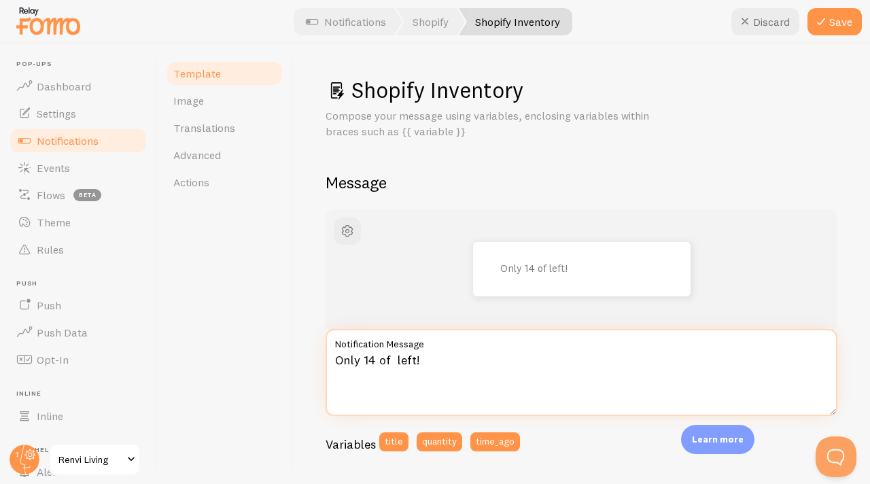
paste textarea "Smart E-Ink Display Phone Case"
click at [389, 363] on textarea "Only 14 ofSmart E-Ink Display Phone Caseleft!" at bounding box center [581, 372] width 512 height 87
click at [564, 361] on textarea "Only 14 of Smart E-Ink Display Phone Caseleft!" at bounding box center [581, 372] width 512 height 87
click at [332, 357] on textarea "Only 14 of Smart E-Ink Display Phone Case left!" at bounding box center [581, 372] width 512 height 87
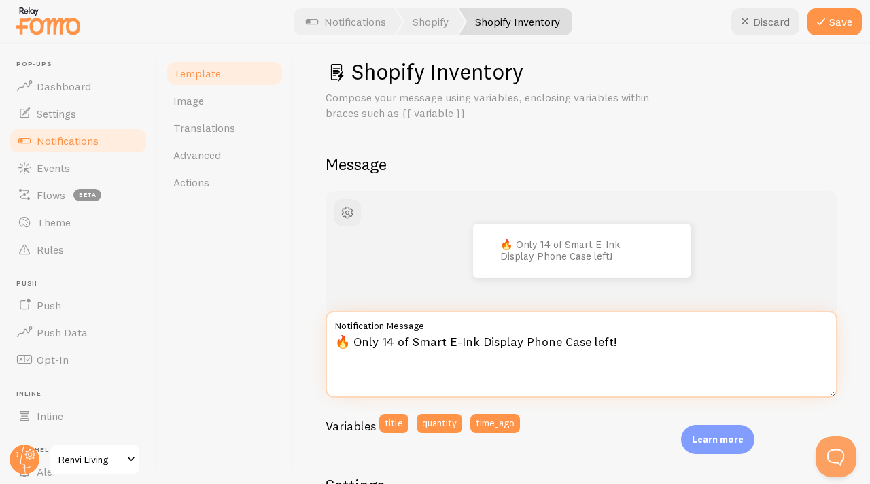
scroll to position [23, 0]
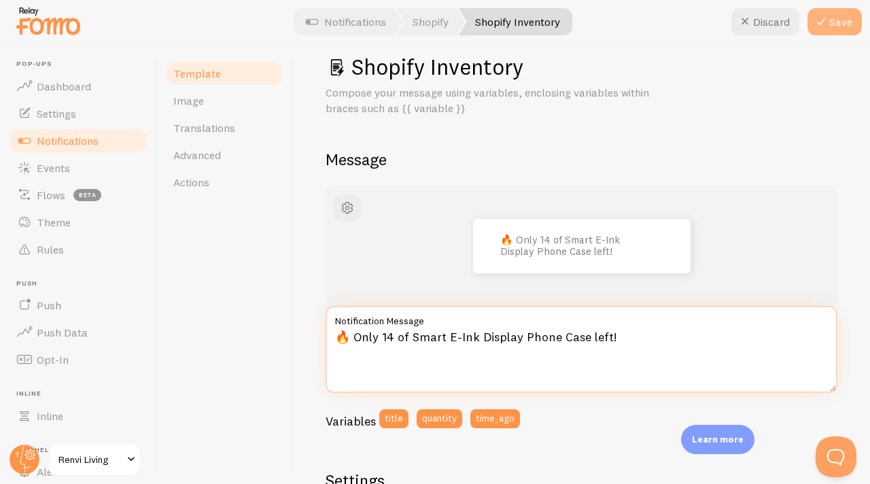
type textarea "🔥 Only 14 of Smart E-Ink Display Phone Case left!"
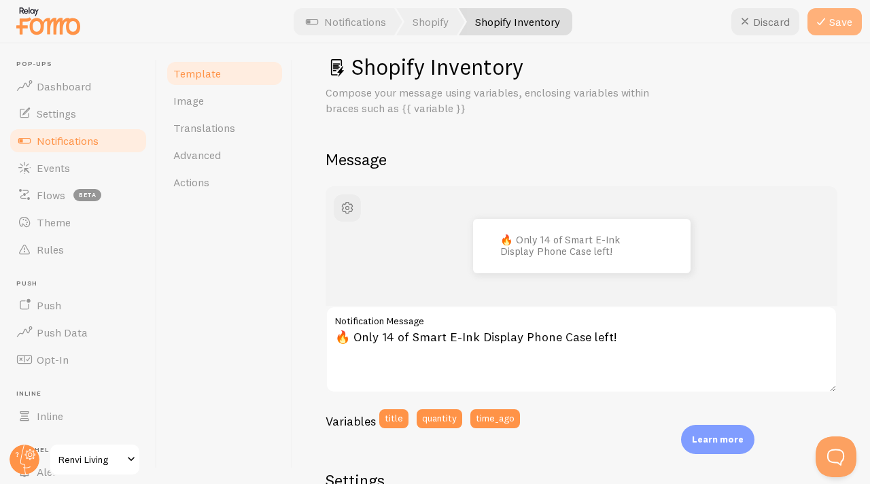
click at [822, 29] on icon at bounding box center [821, 22] width 16 height 16
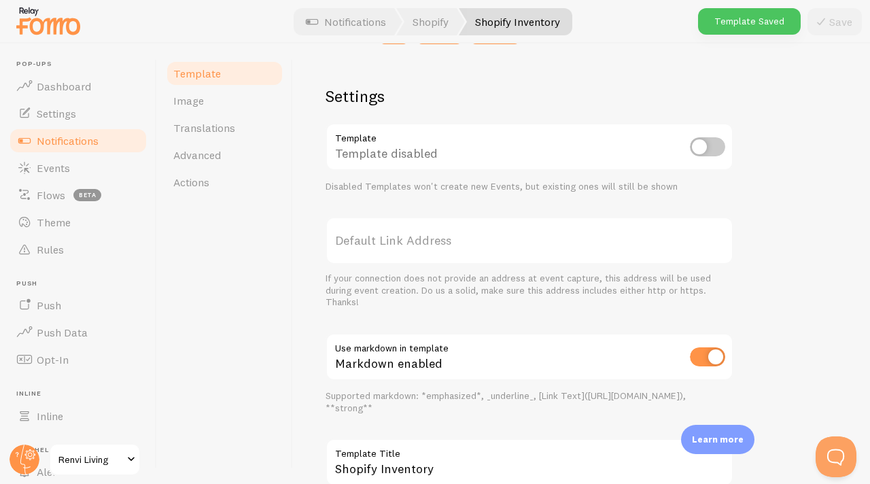
scroll to position [408, 0]
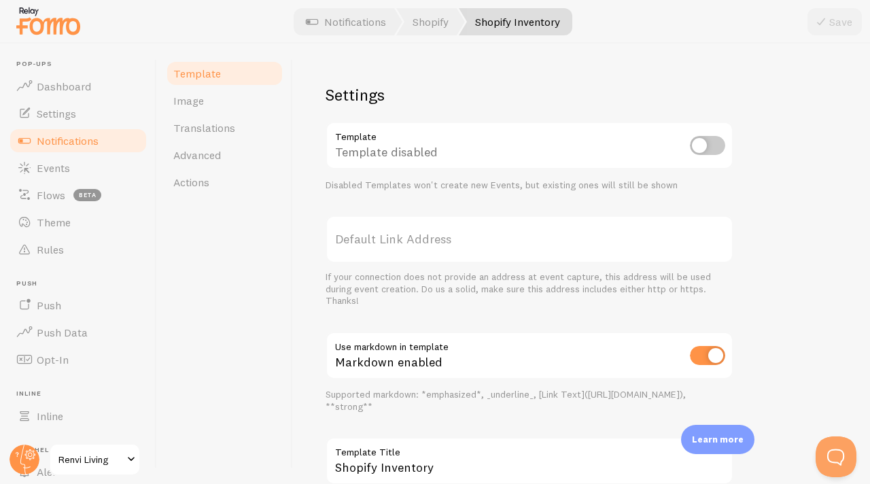
click at [700, 147] on input "checkbox" at bounding box center [707, 145] width 35 height 19
checkbox input "true"
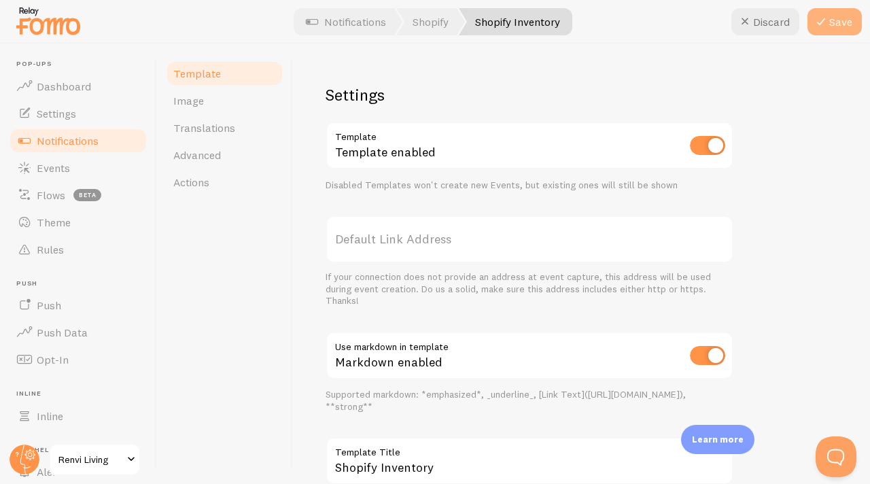
click at [831, 19] on button "Save" at bounding box center [834, 21] width 54 height 27
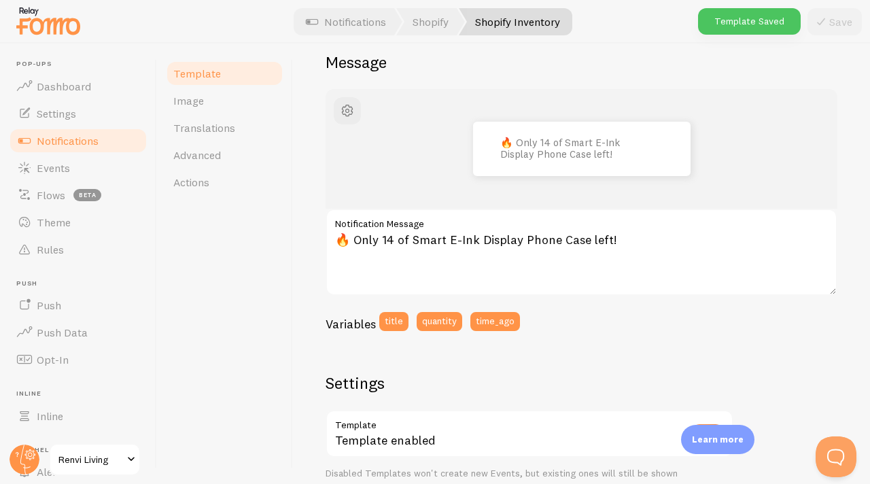
scroll to position [106, 0]
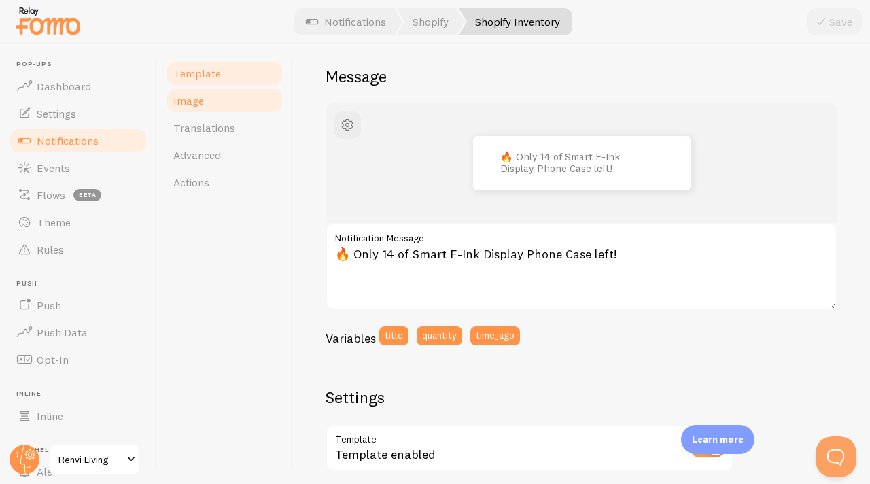
click at [182, 101] on span "Image" at bounding box center [188, 101] width 31 height 14
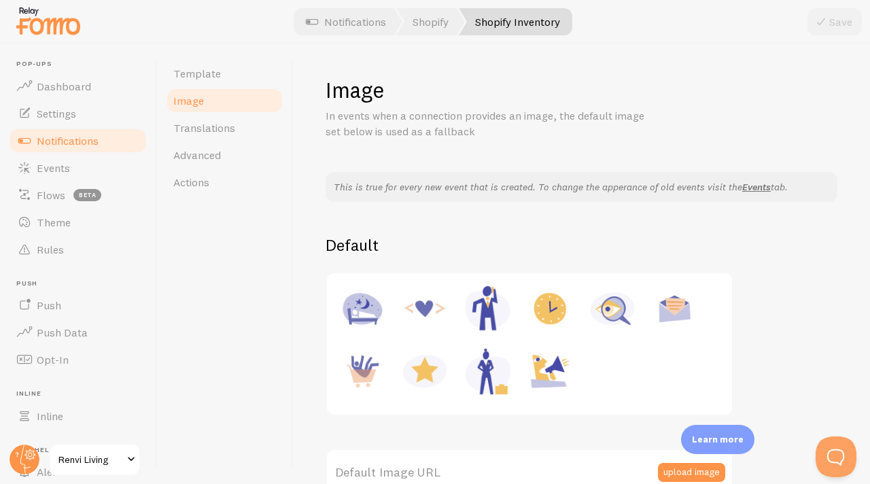
scroll to position [154, 0]
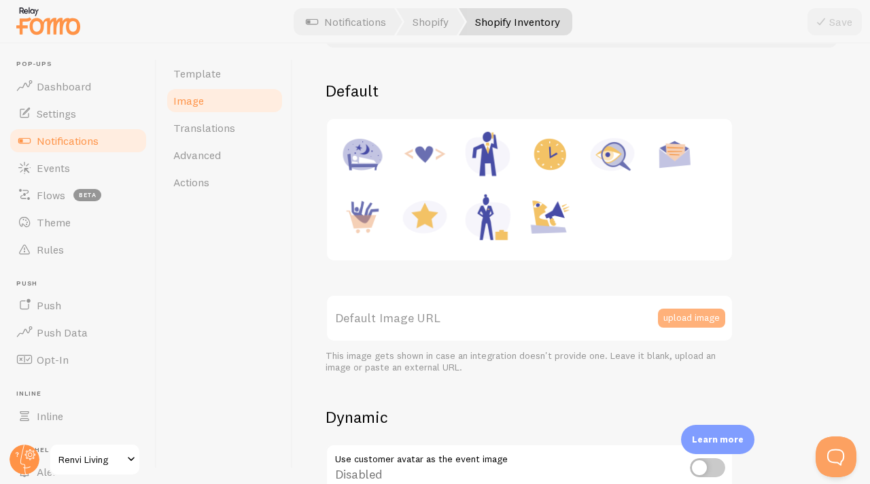
click at [696, 326] on button "upload image" at bounding box center [691, 317] width 67 height 19
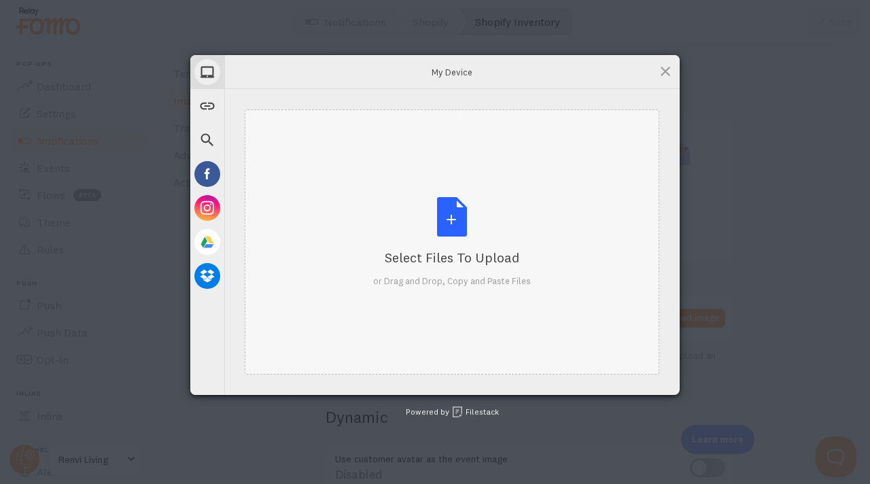
click at [444, 226] on div "Select Files to Upload or Drag and Drop, Copy and Paste Files" at bounding box center [452, 242] width 158 height 90
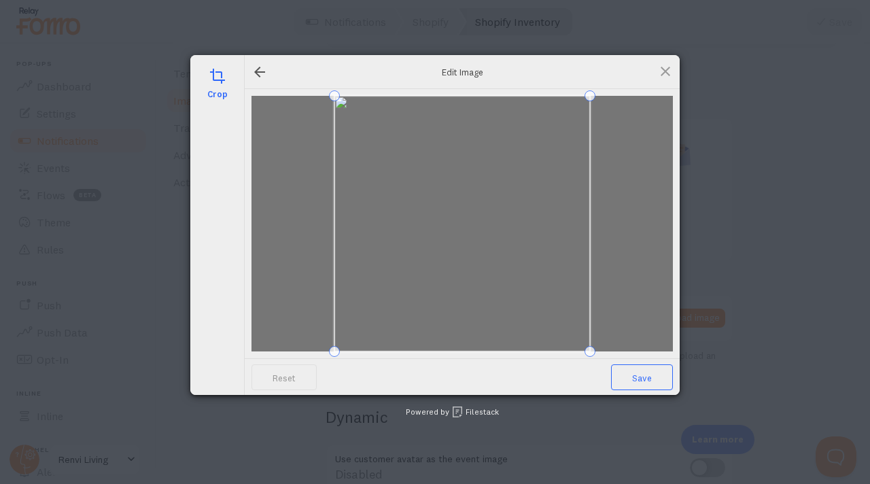
click at [638, 384] on span "Save" at bounding box center [642, 377] width 62 height 26
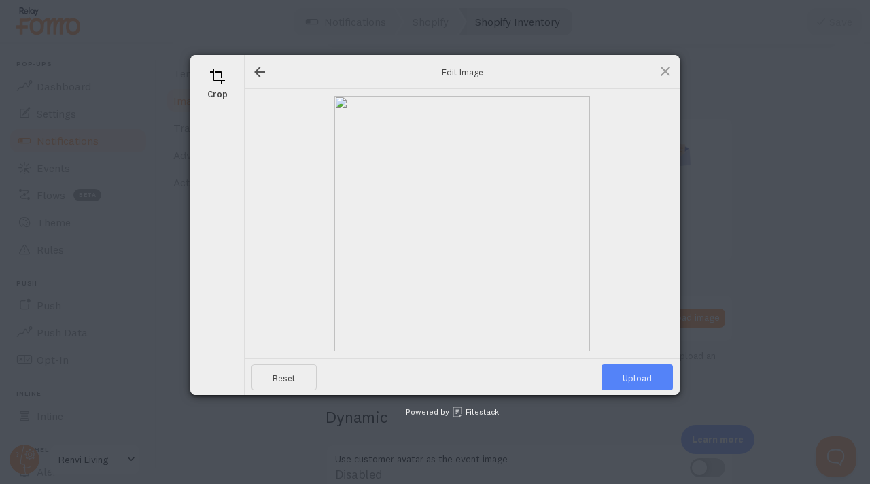
click at [630, 378] on span "Upload" at bounding box center [636, 377] width 71 height 26
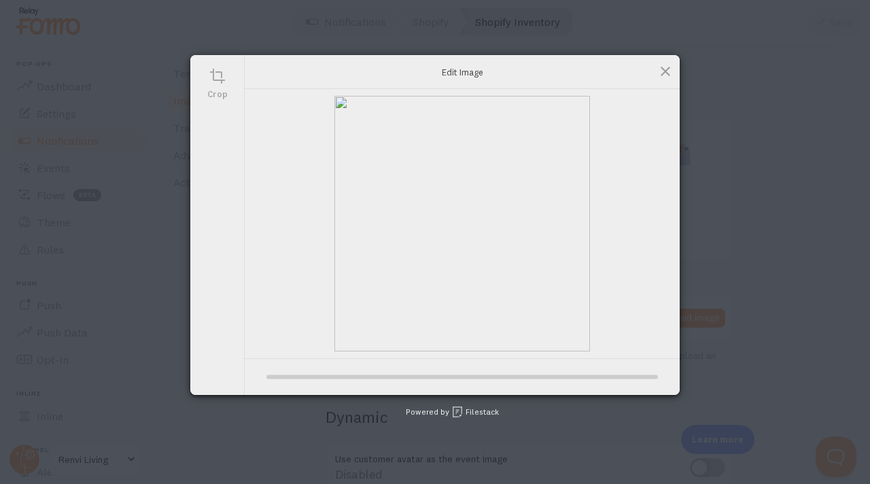
type input "https://process.filestackapi.com/ApqhzE1ldTzuKSj33adqez/resize=width:170,height…"
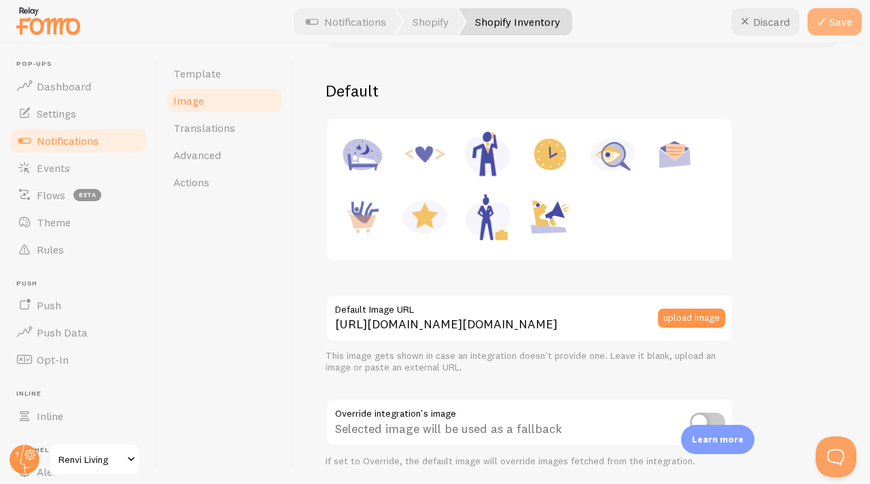
click at [846, 21] on button "Save" at bounding box center [834, 21] width 54 height 27
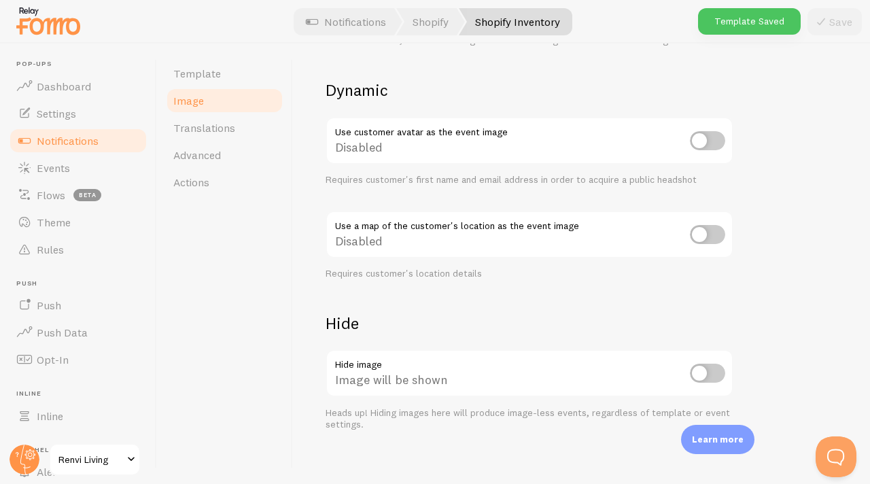
scroll to position [587, 0]
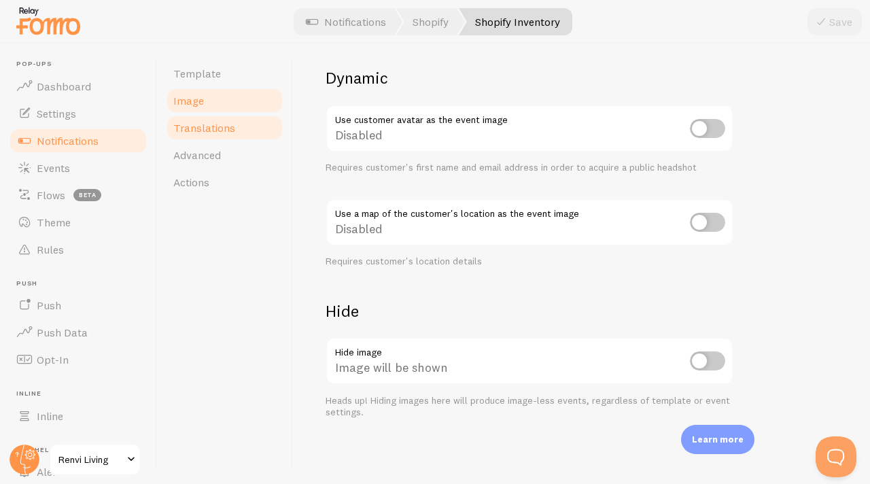
click at [228, 132] on span "Translations" at bounding box center [204, 128] width 62 height 14
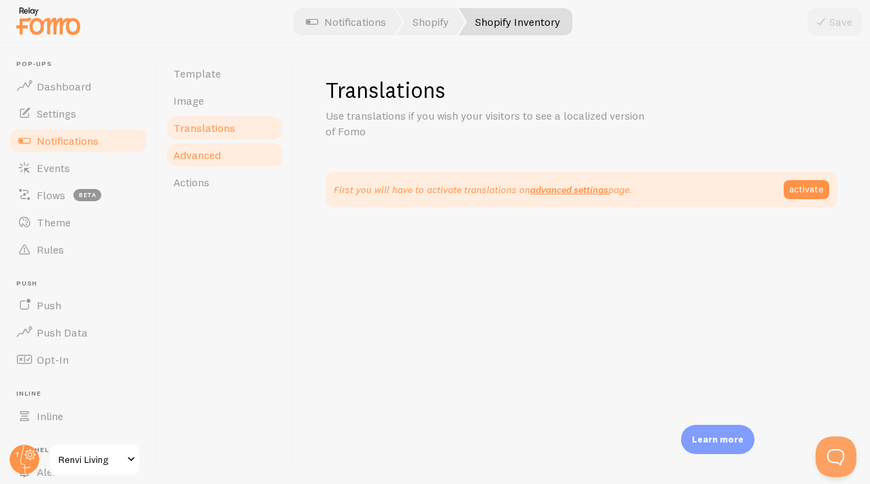
click at [212, 158] on span "Advanced" at bounding box center [197, 155] width 48 height 14
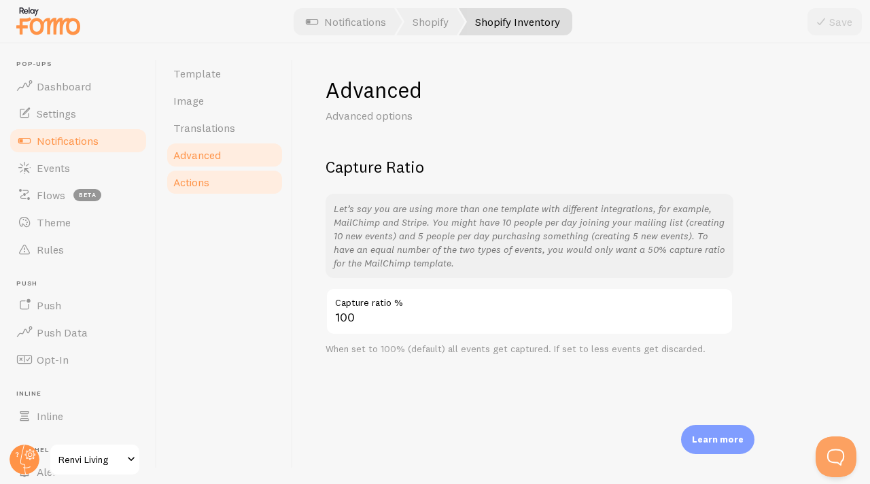
click at [208, 180] on span "Actions" at bounding box center [191, 182] width 36 height 14
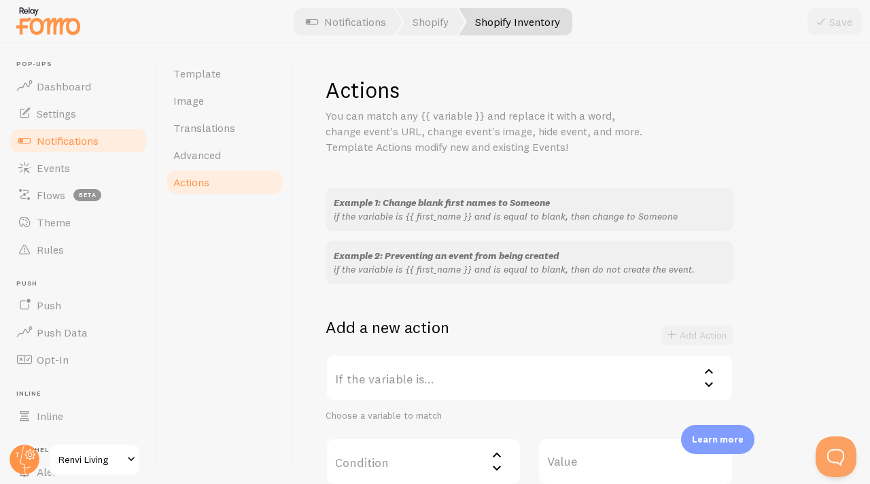
click at [289, 263] on div "Template Image Translations Advanced Actions" at bounding box center [225, 263] width 136 height 440
click at [73, 162] on link "Events" at bounding box center [78, 167] width 140 height 27
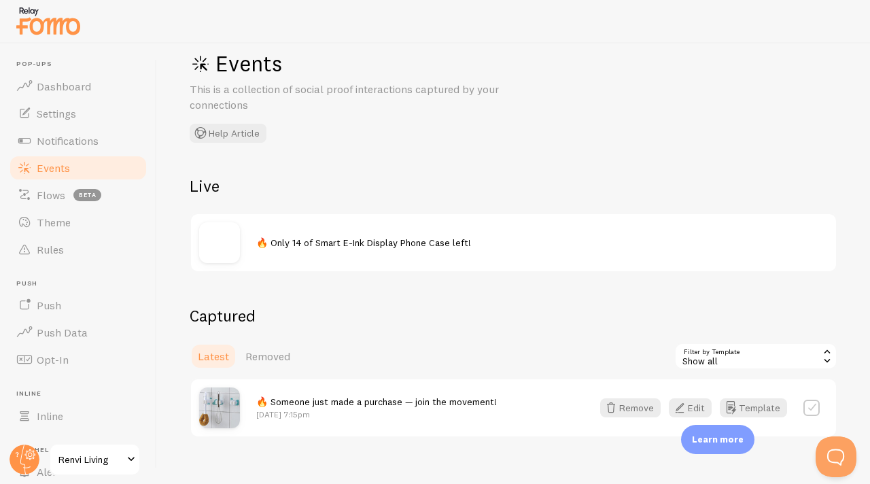
scroll to position [36, 0]
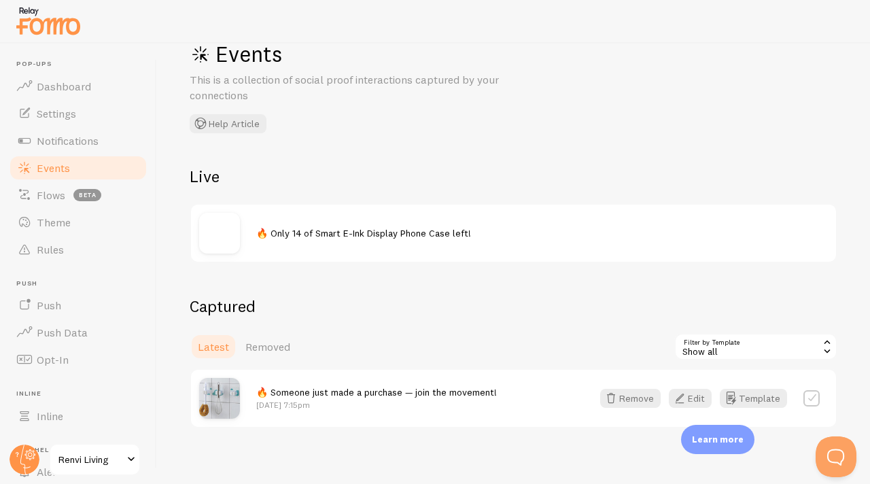
click at [210, 238] on img at bounding box center [219, 233] width 41 height 41
click at [268, 236] on span "🔥 Only 14 of Smart E-Ink Display Phone Case left!" at bounding box center [363, 233] width 215 height 12
click at [220, 236] on img at bounding box center [219, 233] width 41 height 41
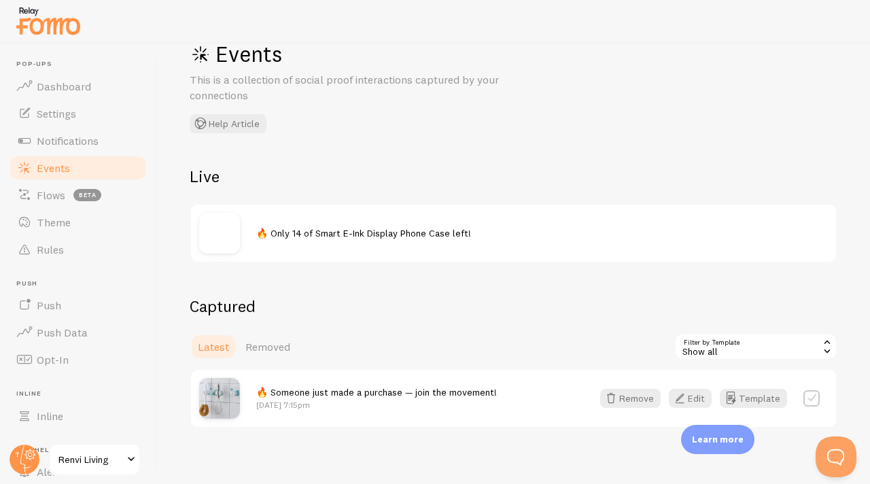
click at [302, 238] on span "🔥 Only 14 of Smart E-Ink Display Phone Case left!" at bounding box center [363, 233] width 215 height 12
